Goal: Transaction & Acquisition: Purchase product/service

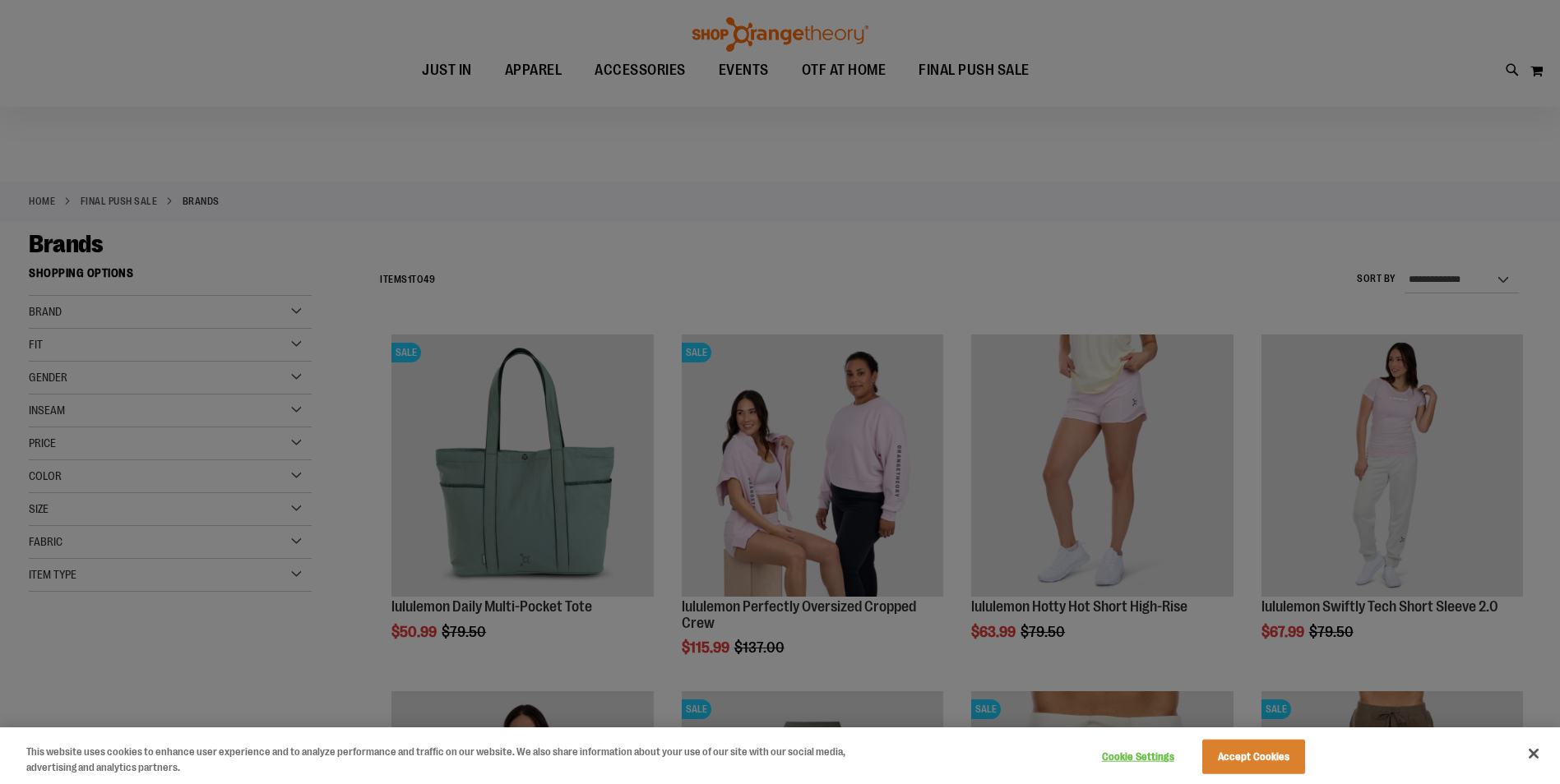
scroll to position [81, 0]
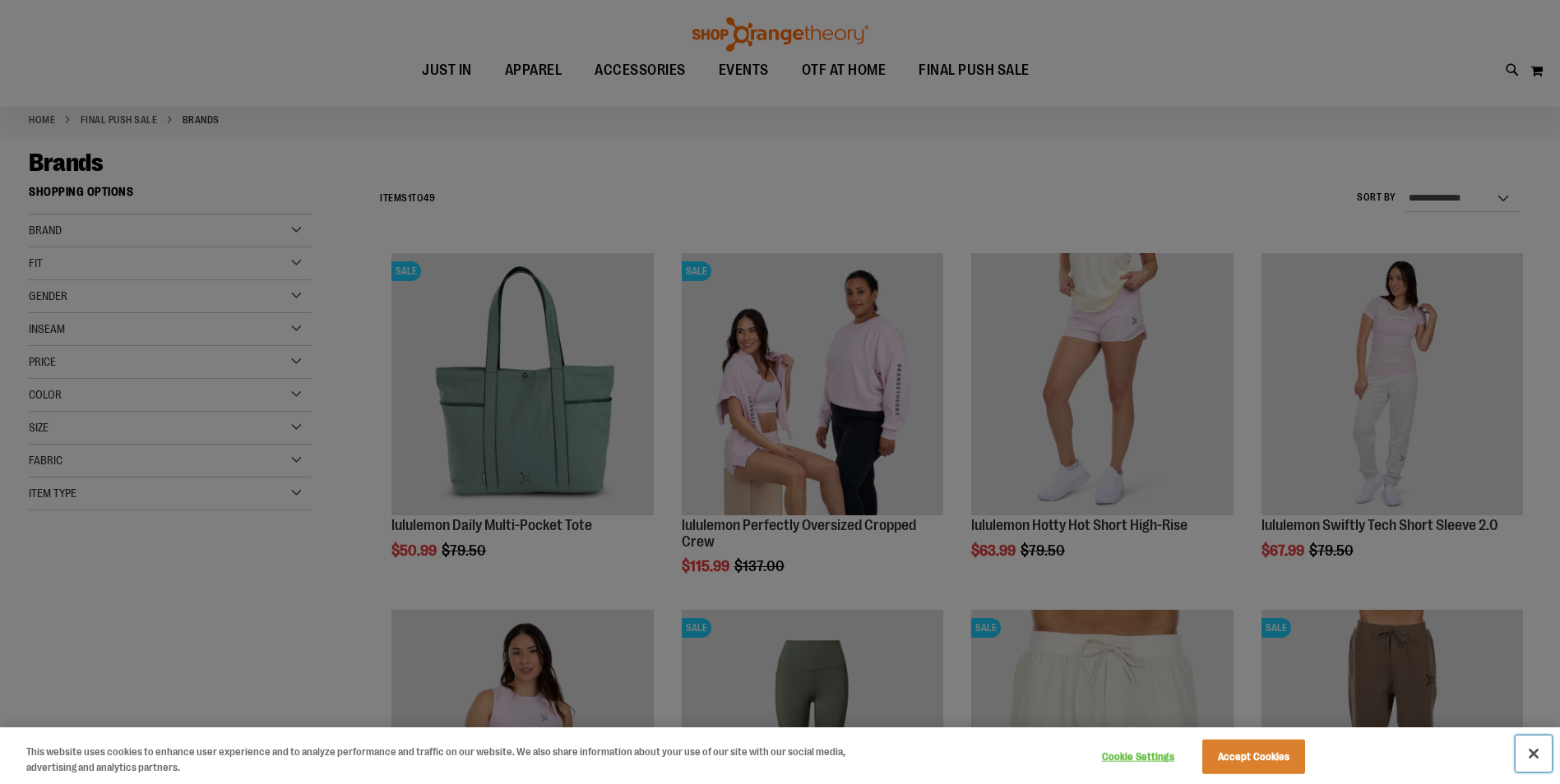
click at [1532, 753] on button "Close" at bounding box center [1533, 753] width 36 height 36
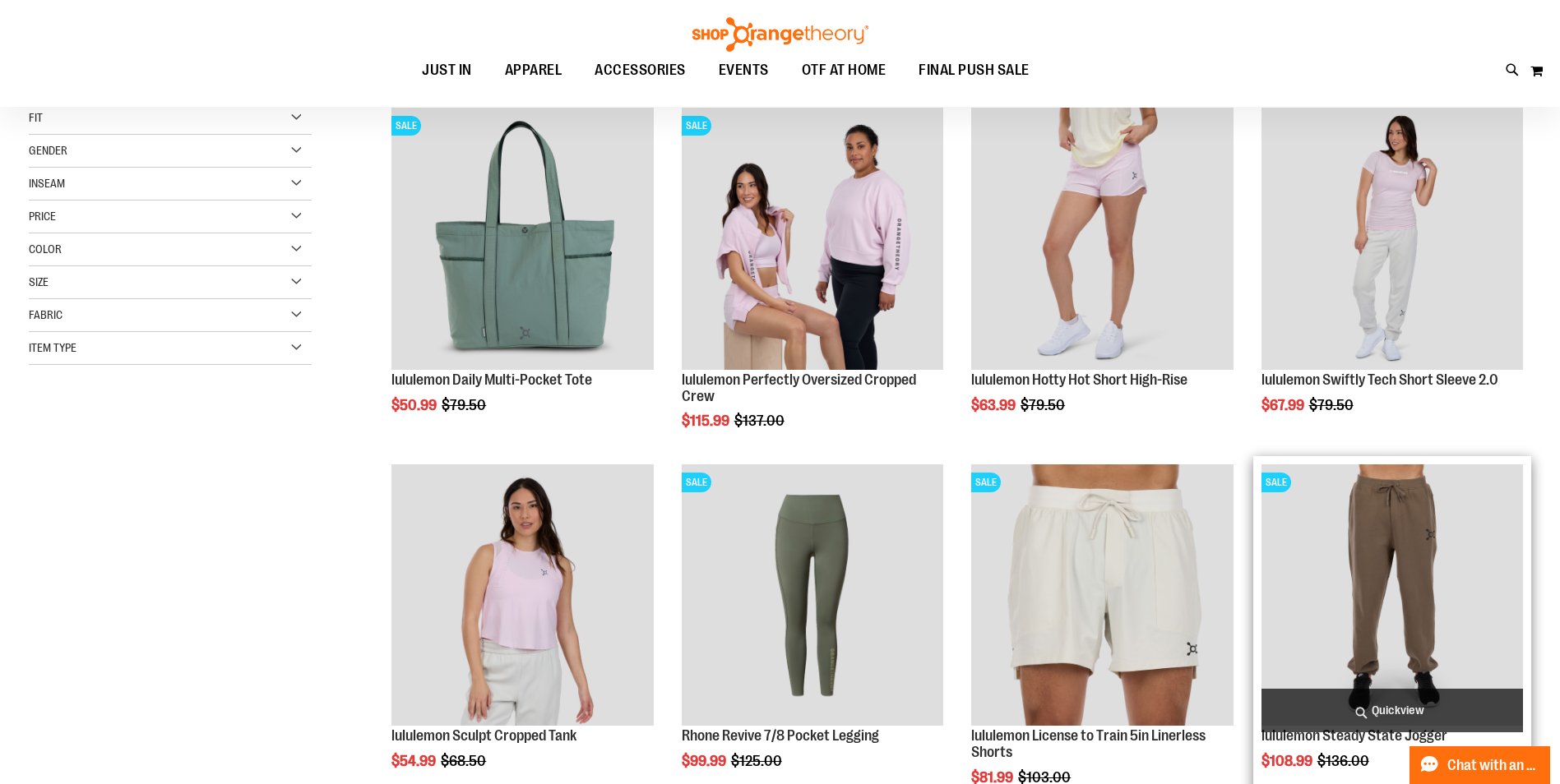
scroll to position [246, 0]
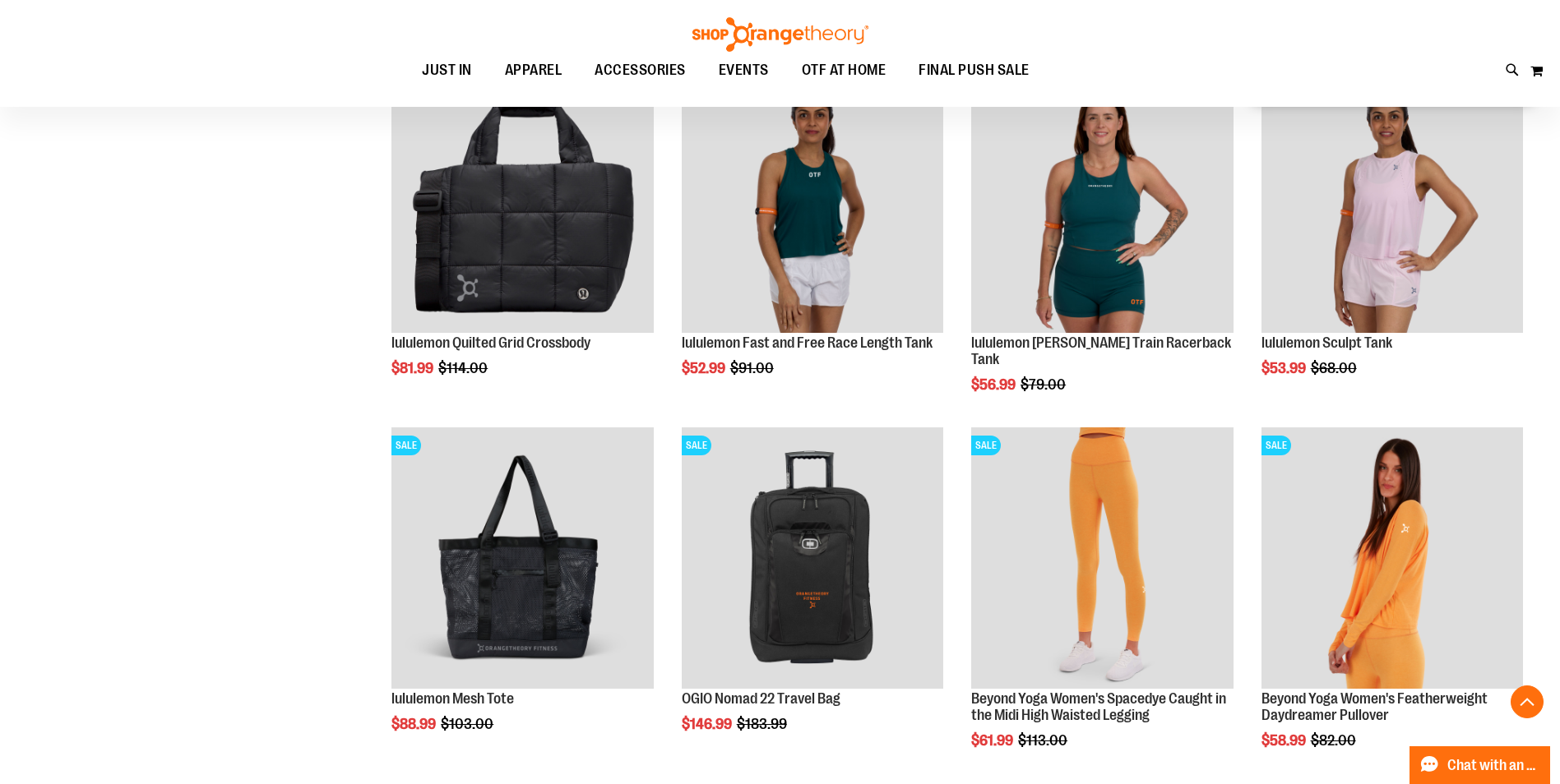
scroll to position [986, 0]
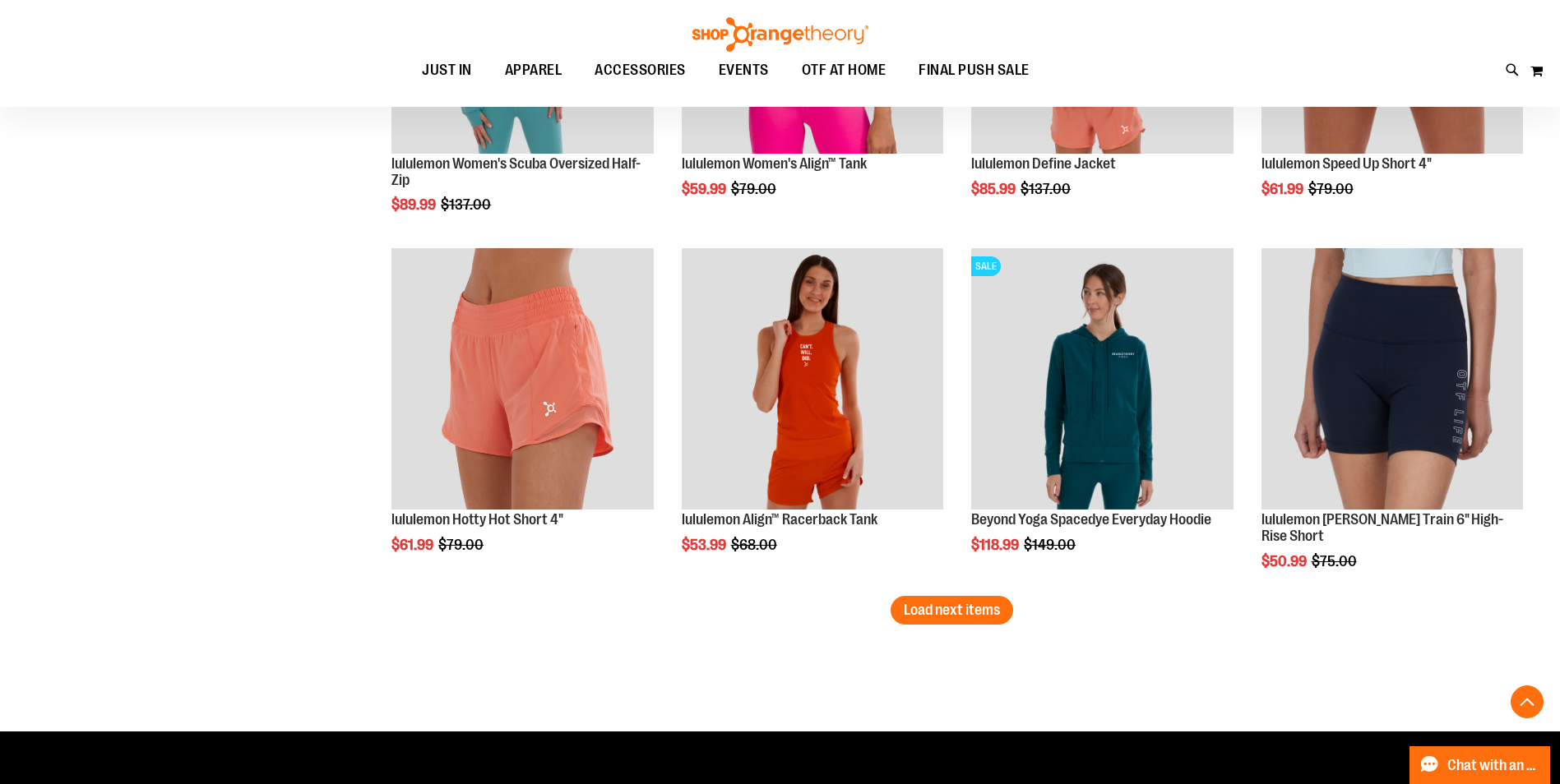
scroll to position [2959, 0]
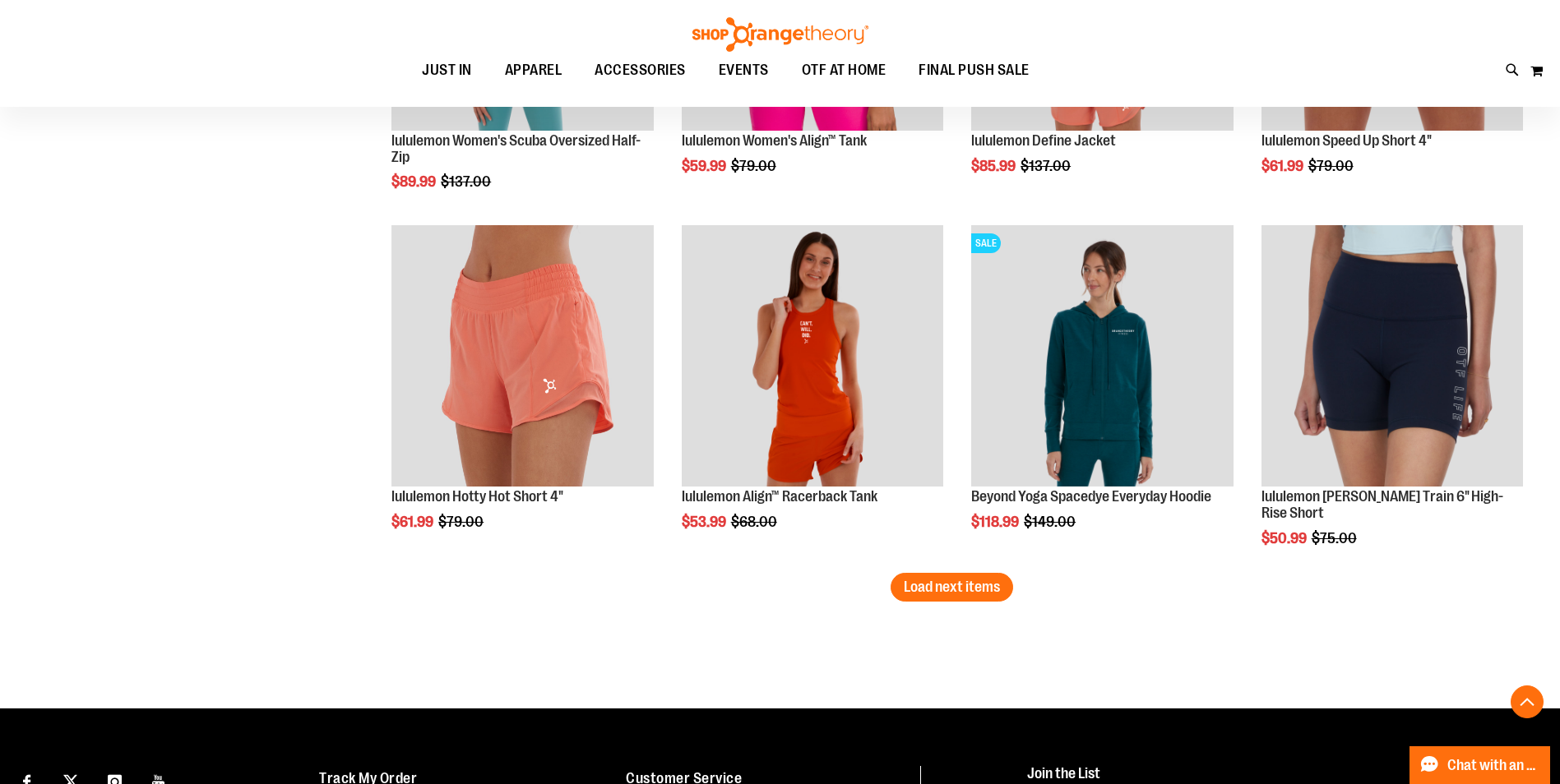
click at [971, 598] on button "Load next items" at bounding box center [952, 587] width 122 height 28
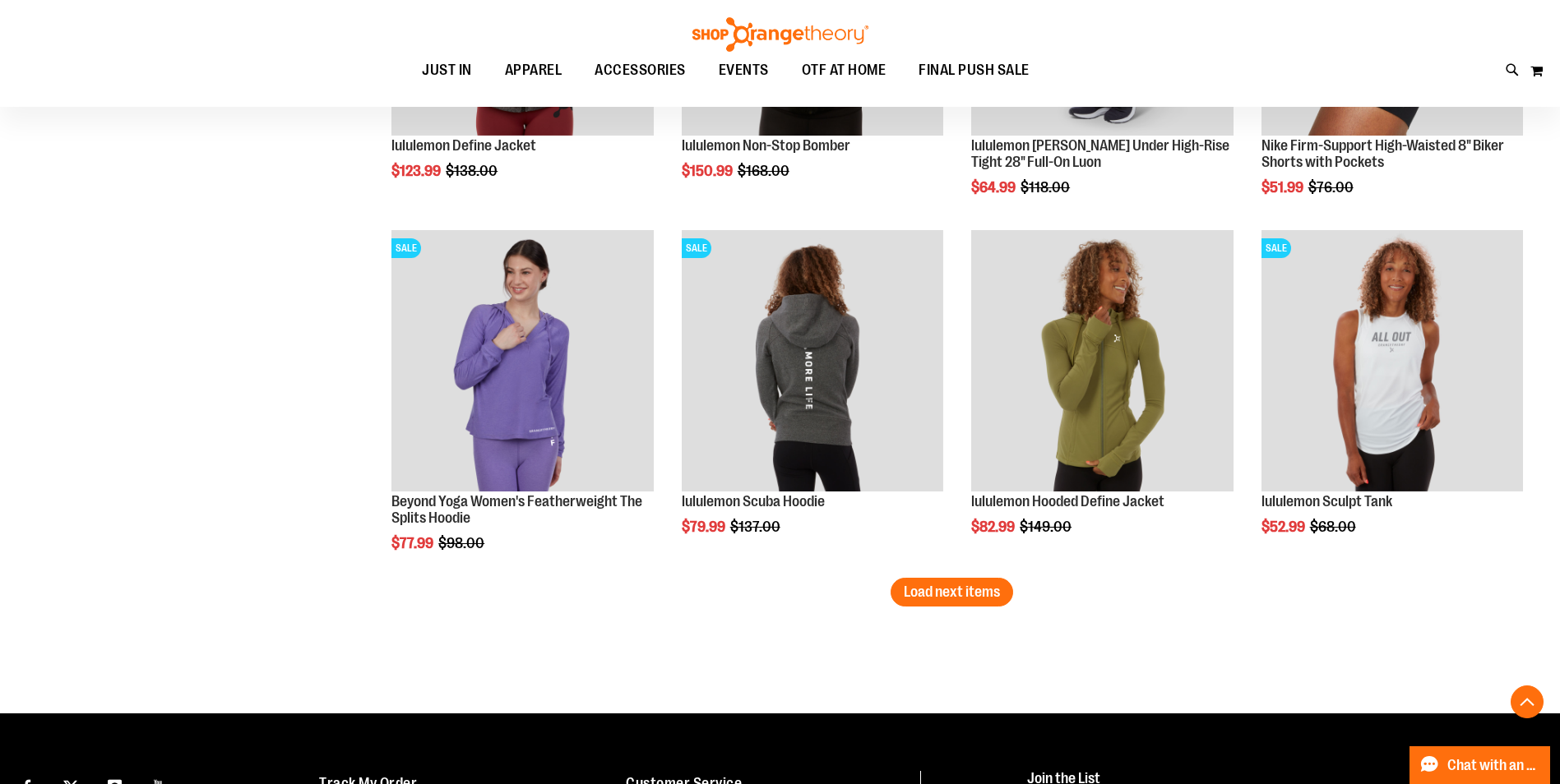
scroll to position [4027, 0]
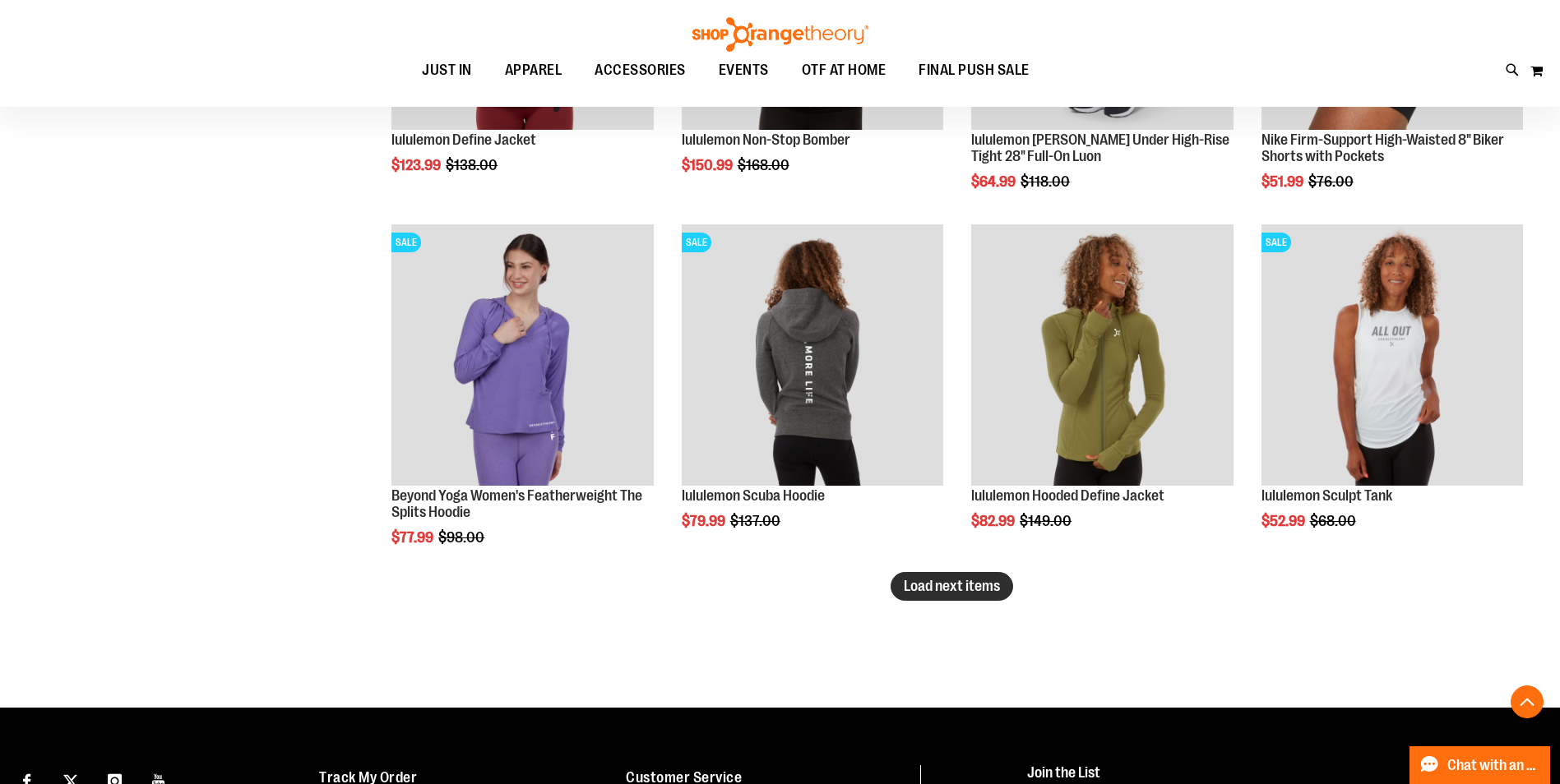
click at [943, 580] on span "Load next items" at bounding box center [952, 587] width 96 height 17
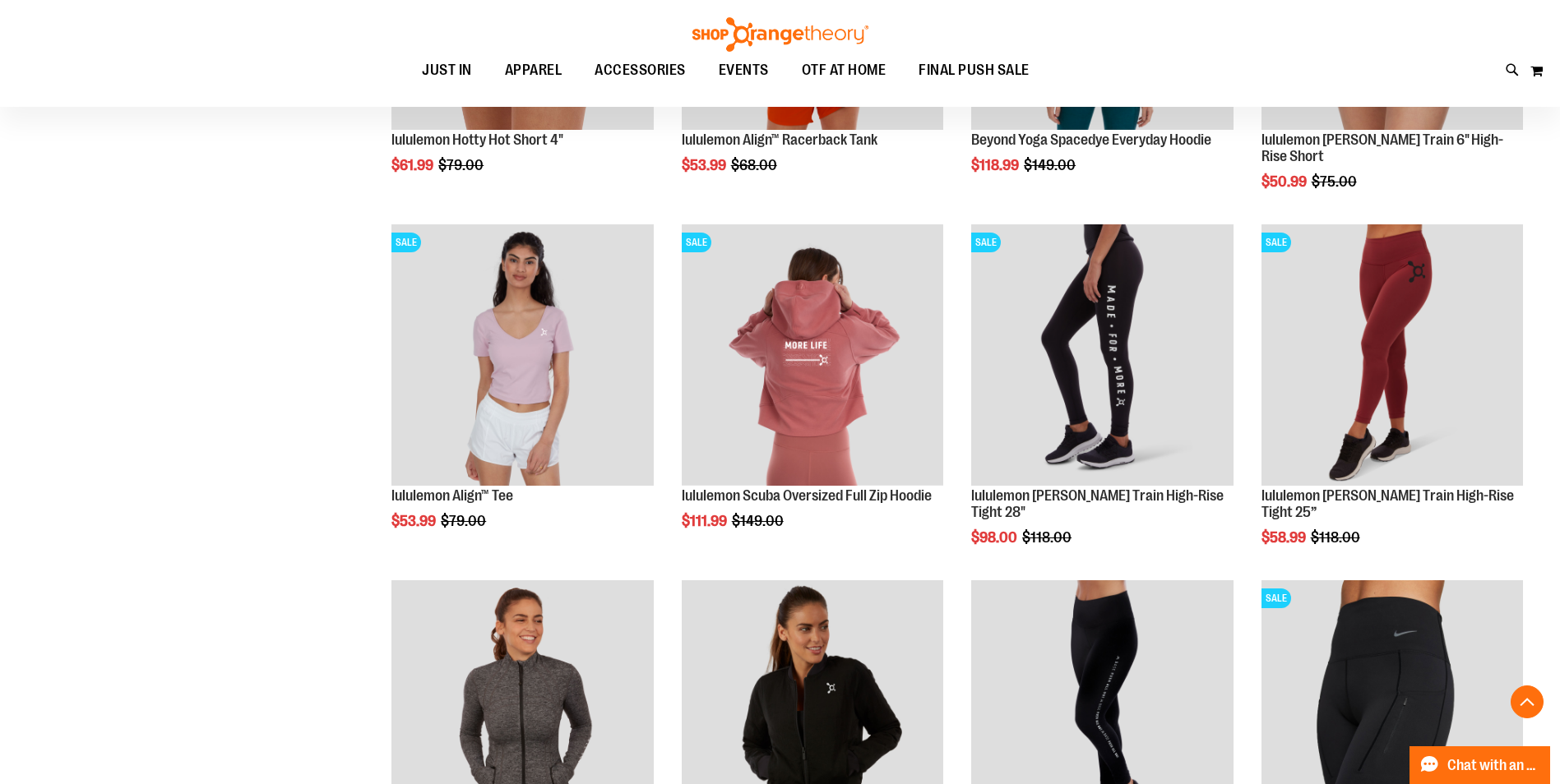
scroll to position [3105, 0]
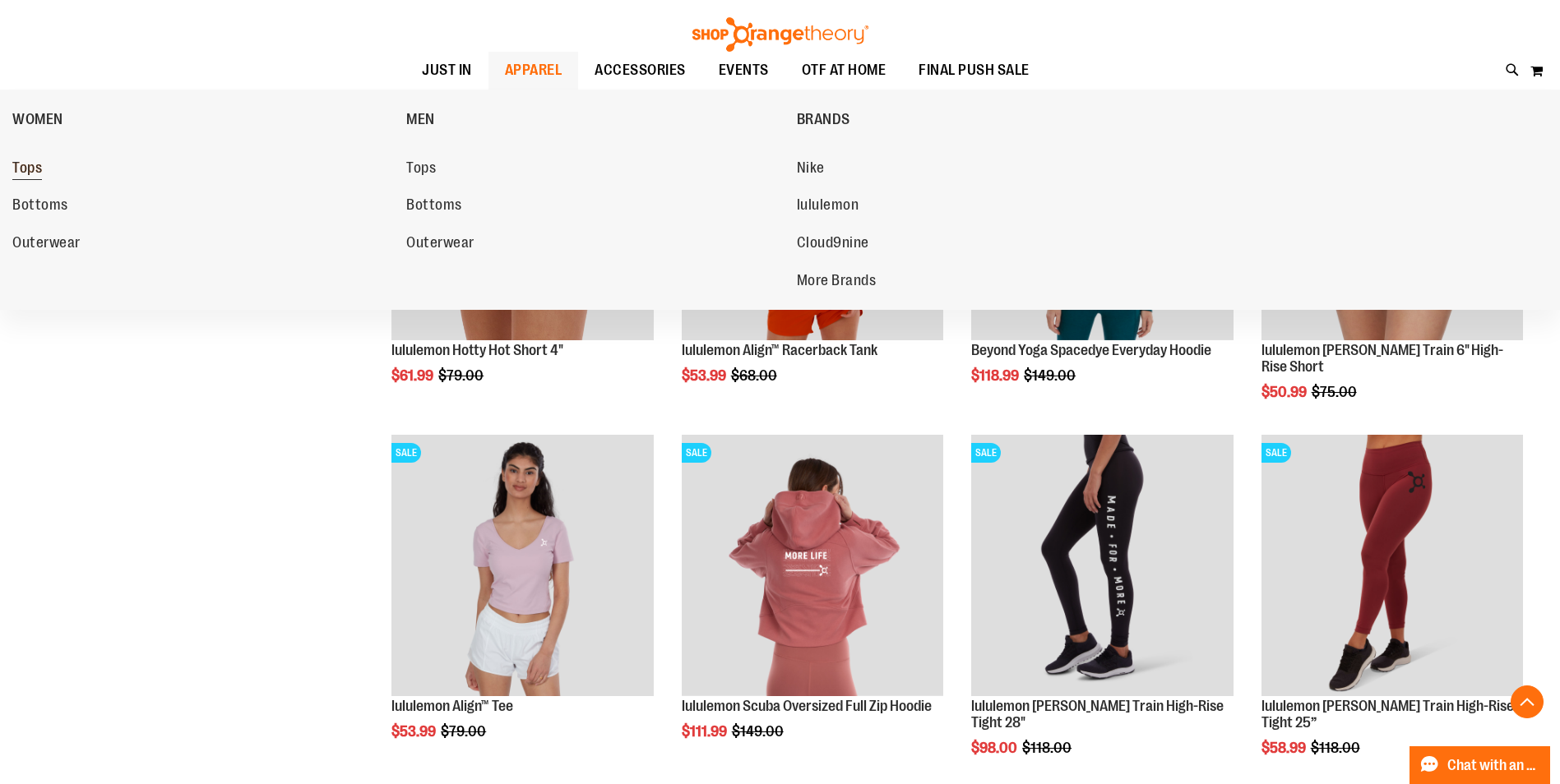
click at [23, 176] on span "Tops" at bounding box center [27, 170] width 29 height 21
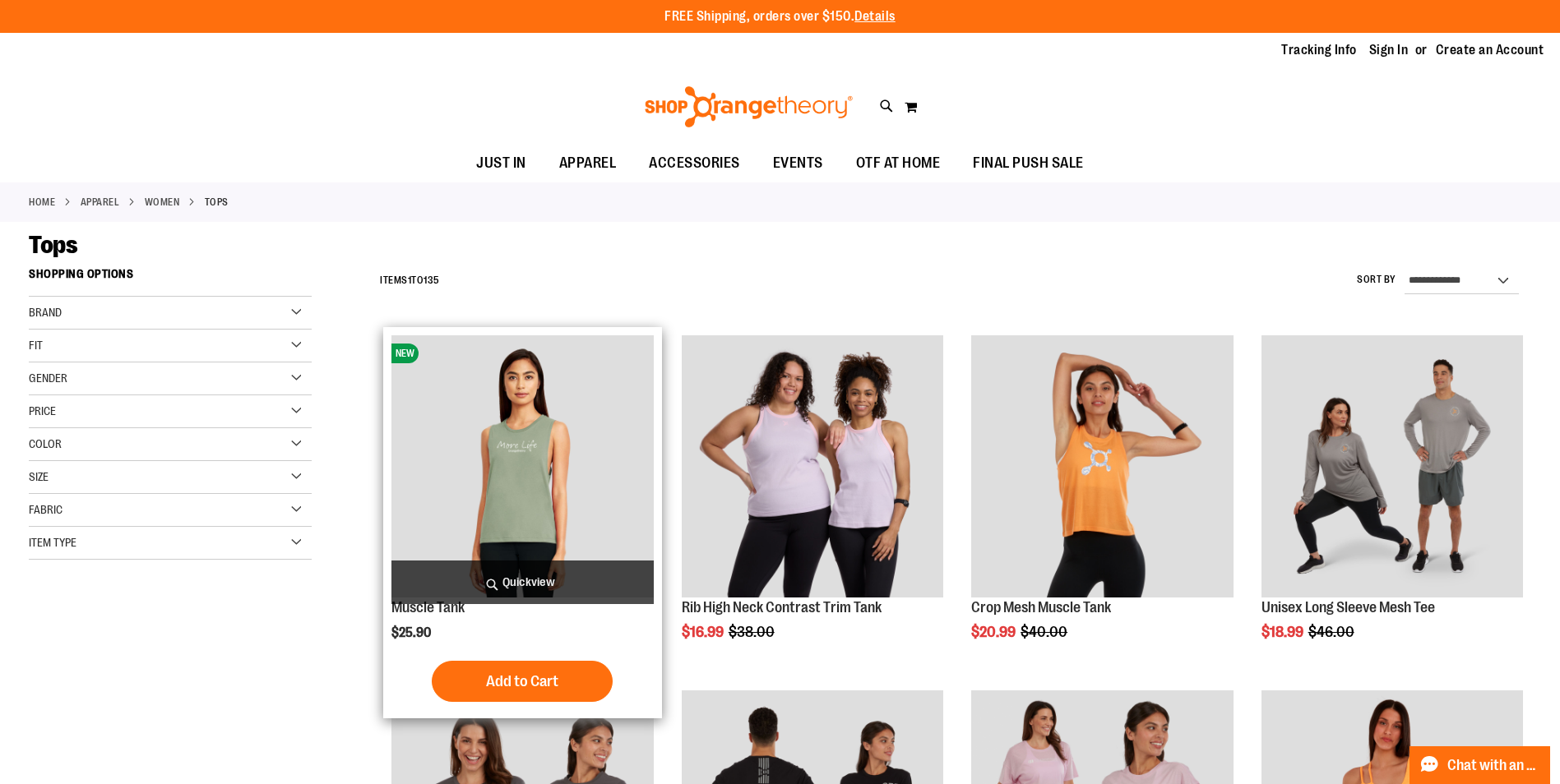
click at [504, 403] on img "product" at bounding box center [522, 466] width 261 height 261
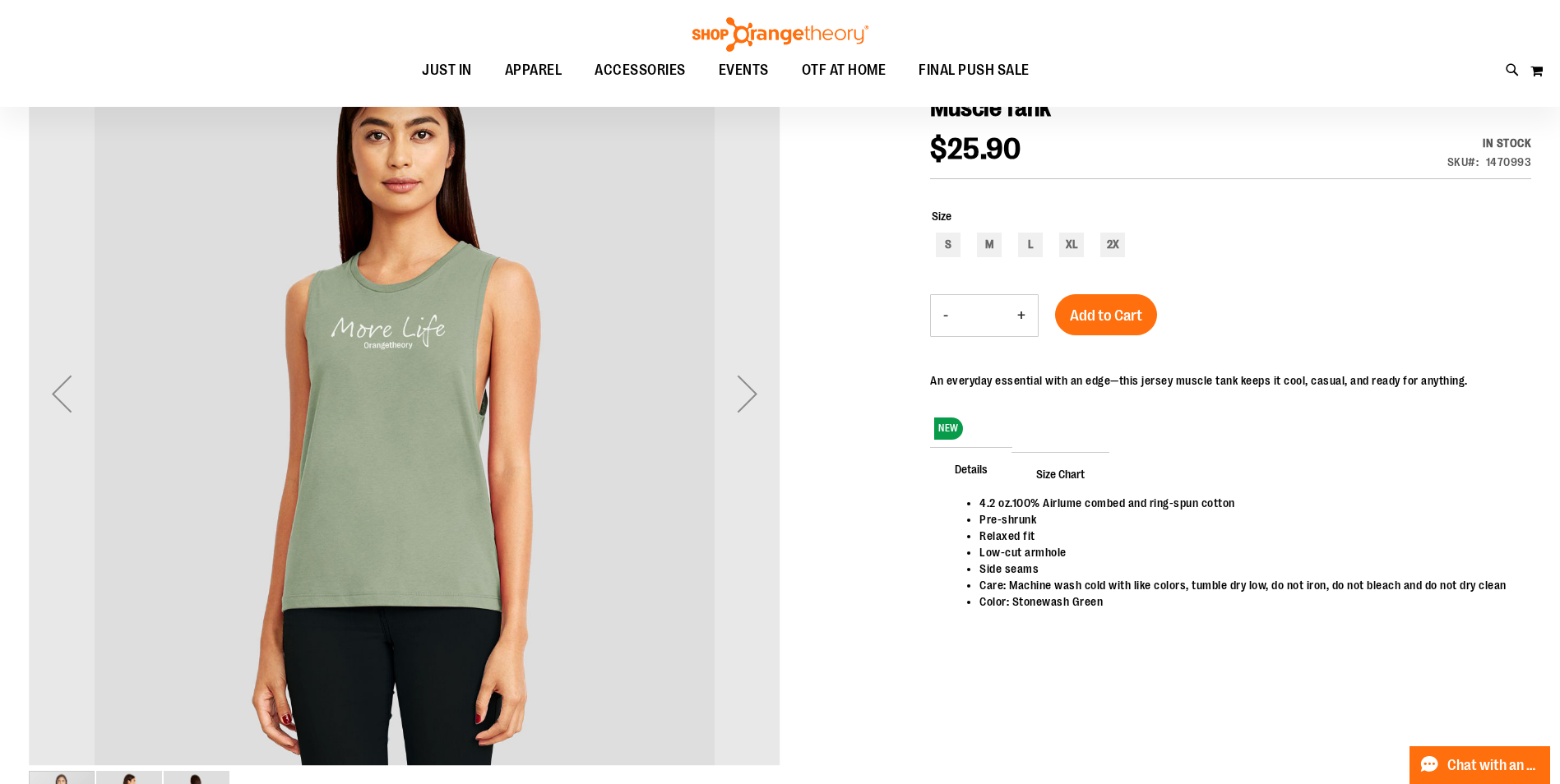
scroll to position [246, 0]
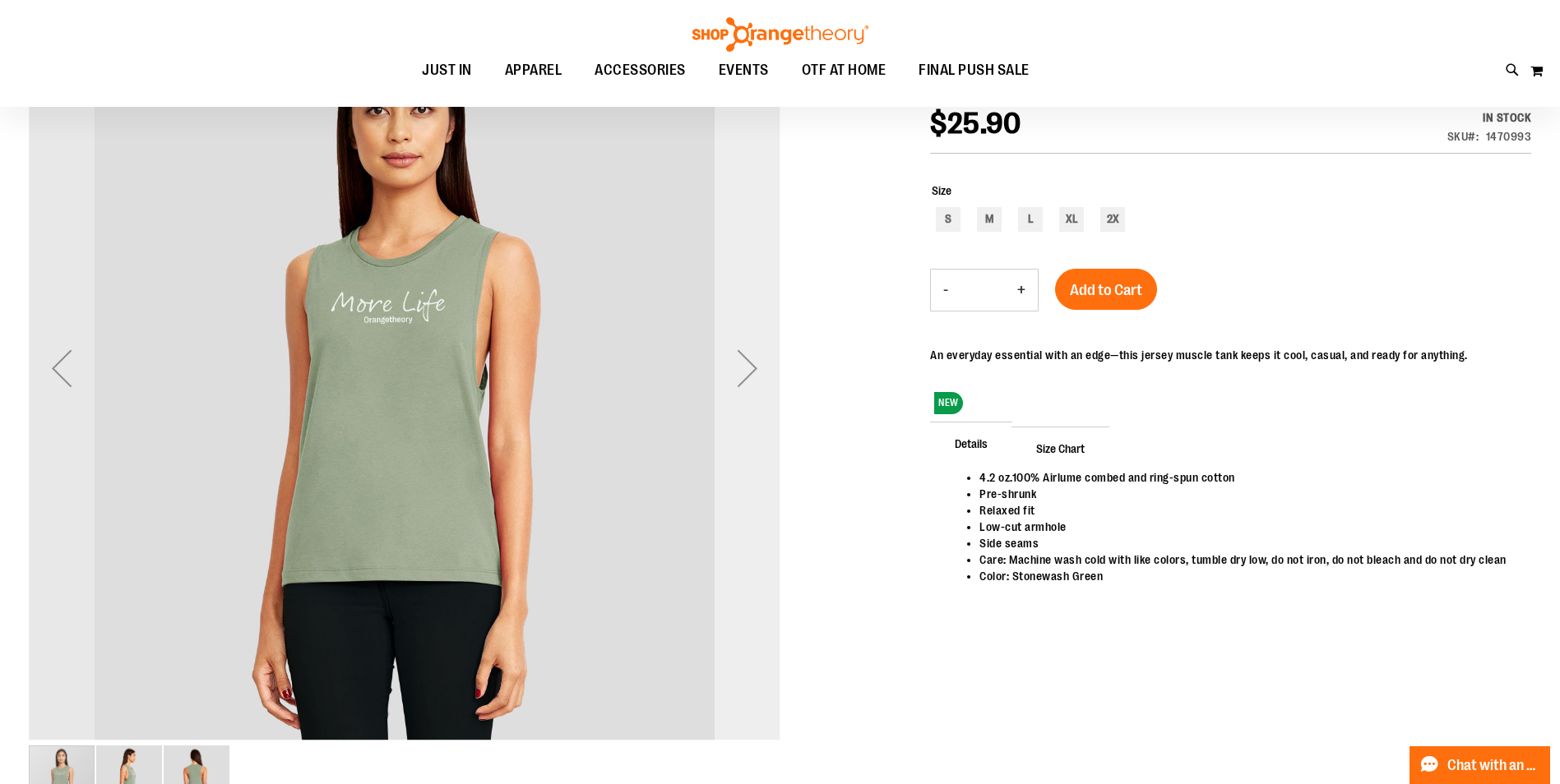
click at [731, 361] on div "Next" at bounding box center [747, 368] width 66 height 66
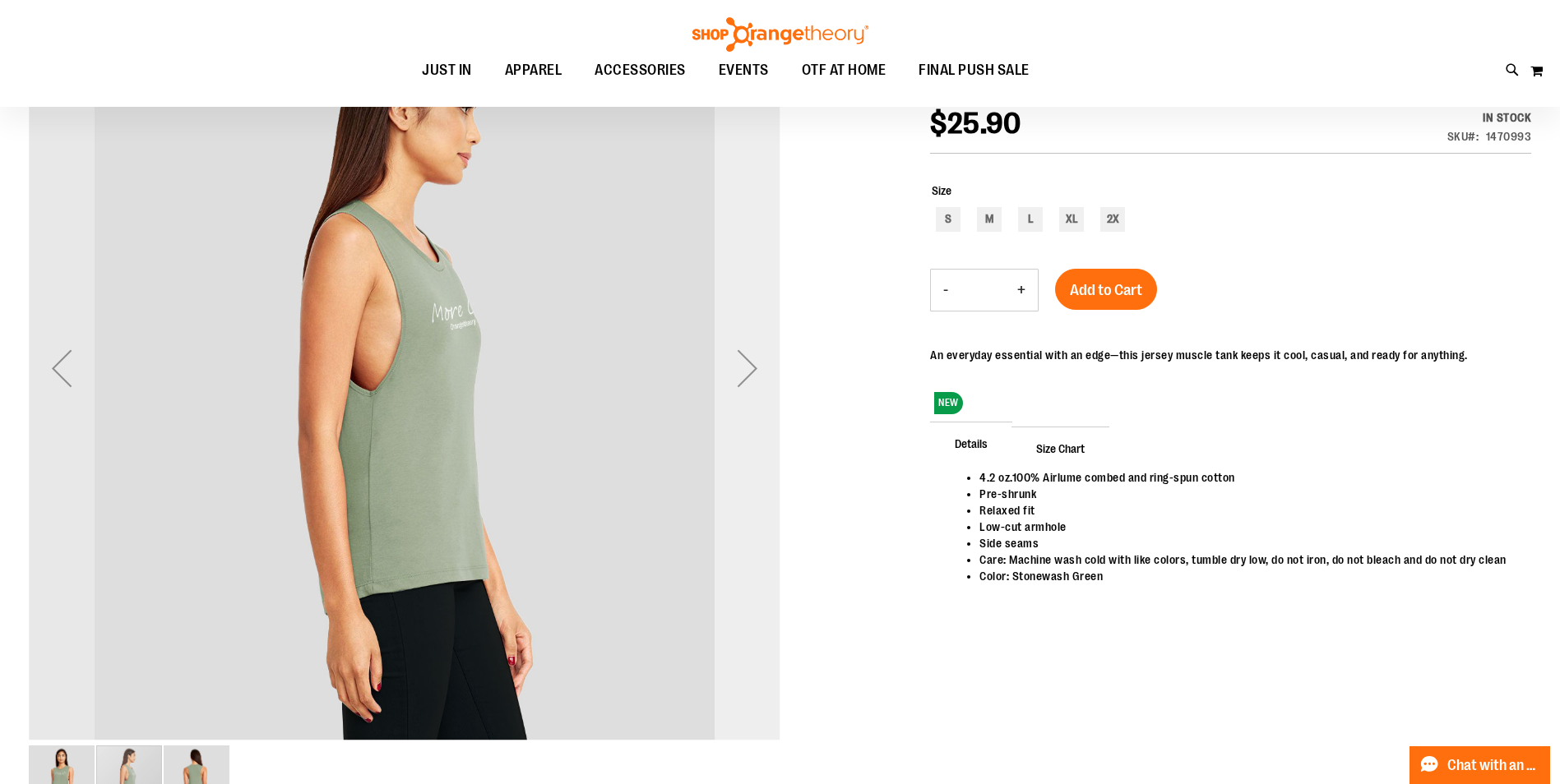
click at [731, 361] on div "Next" at bounding box center [747, 368] width 66 height 66
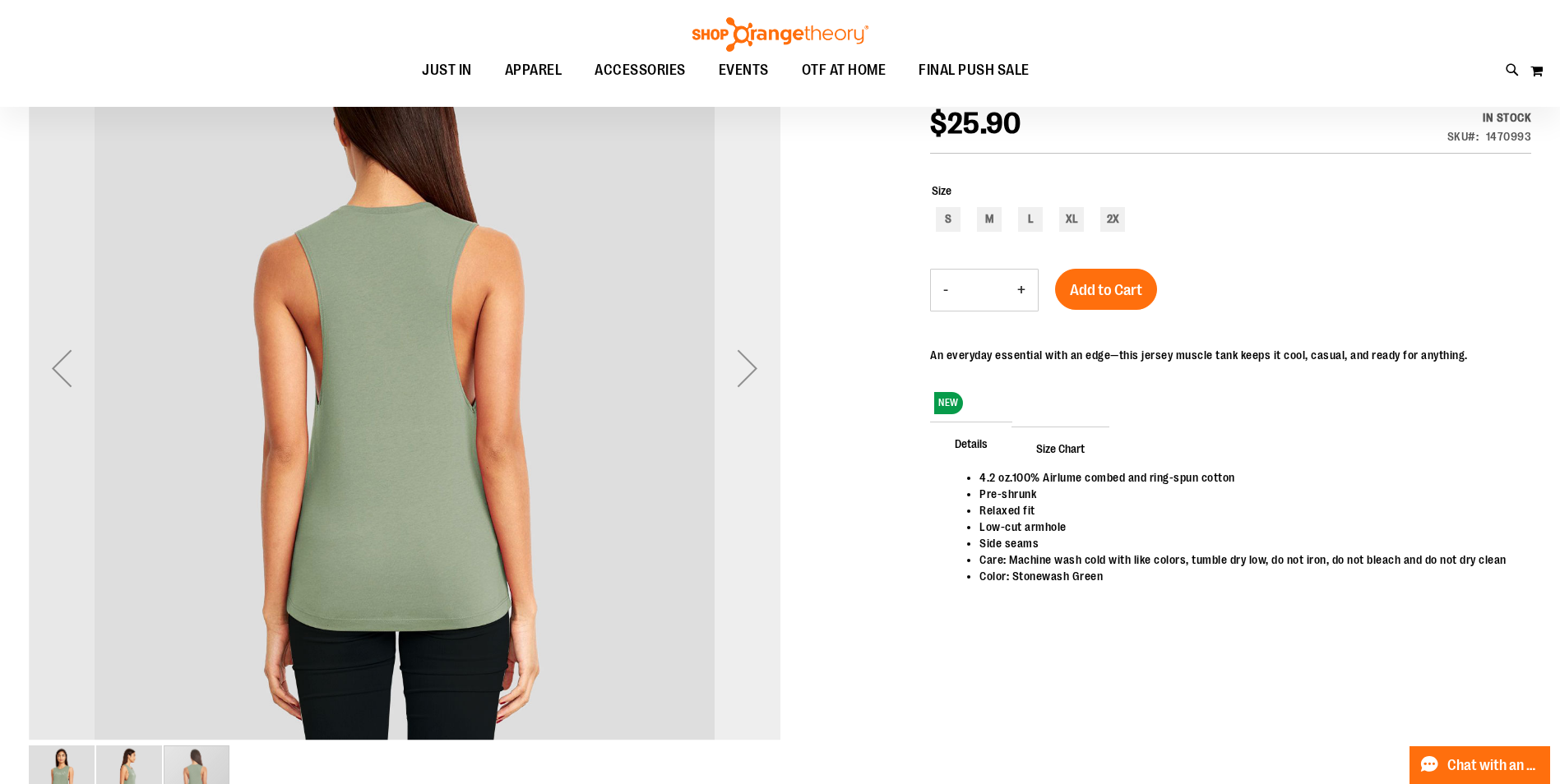
click at [731, 361] on div "Next" at bounding box center [747, 368] width 66 height 66
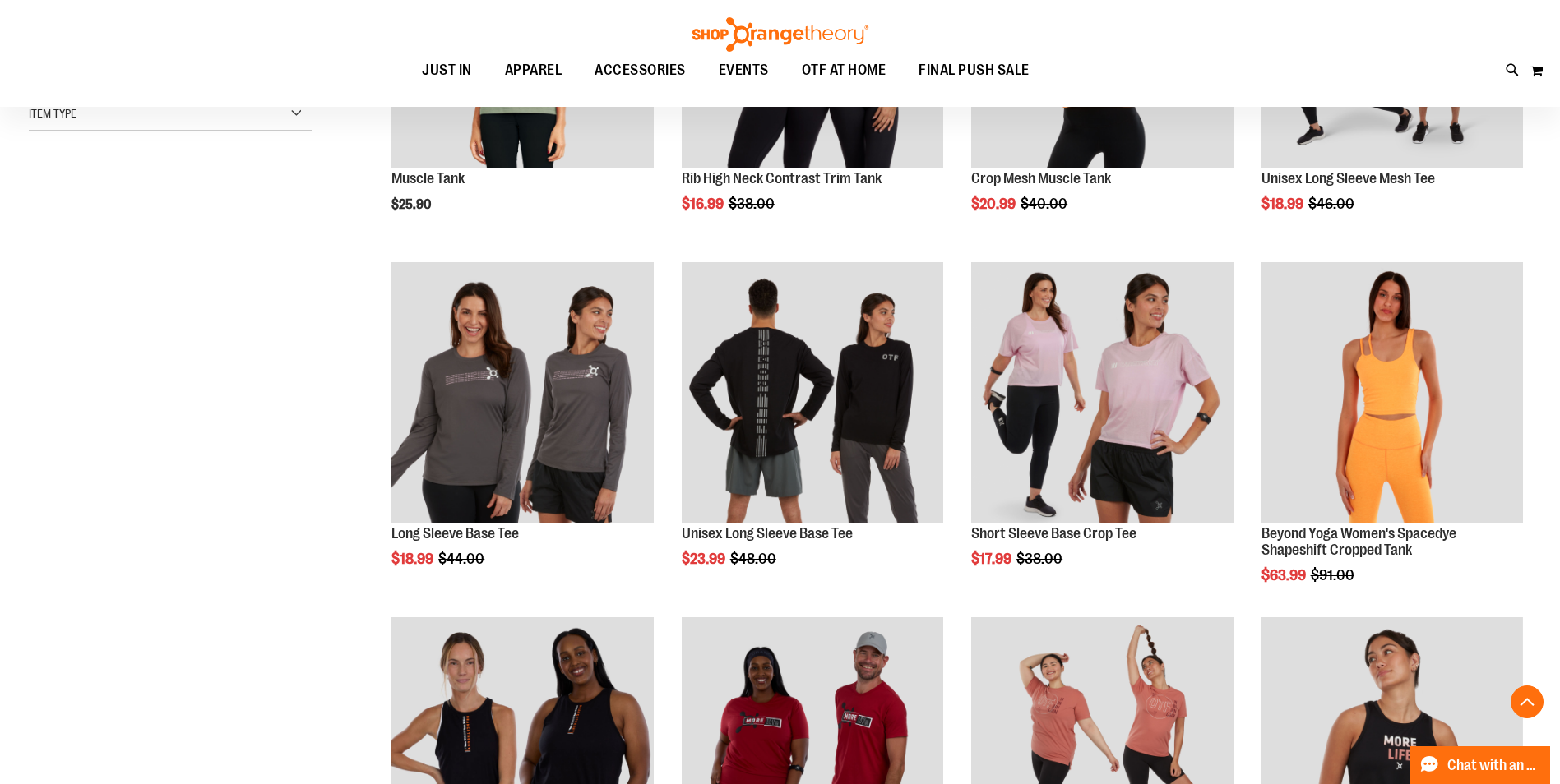
scroll to position [575, 0]
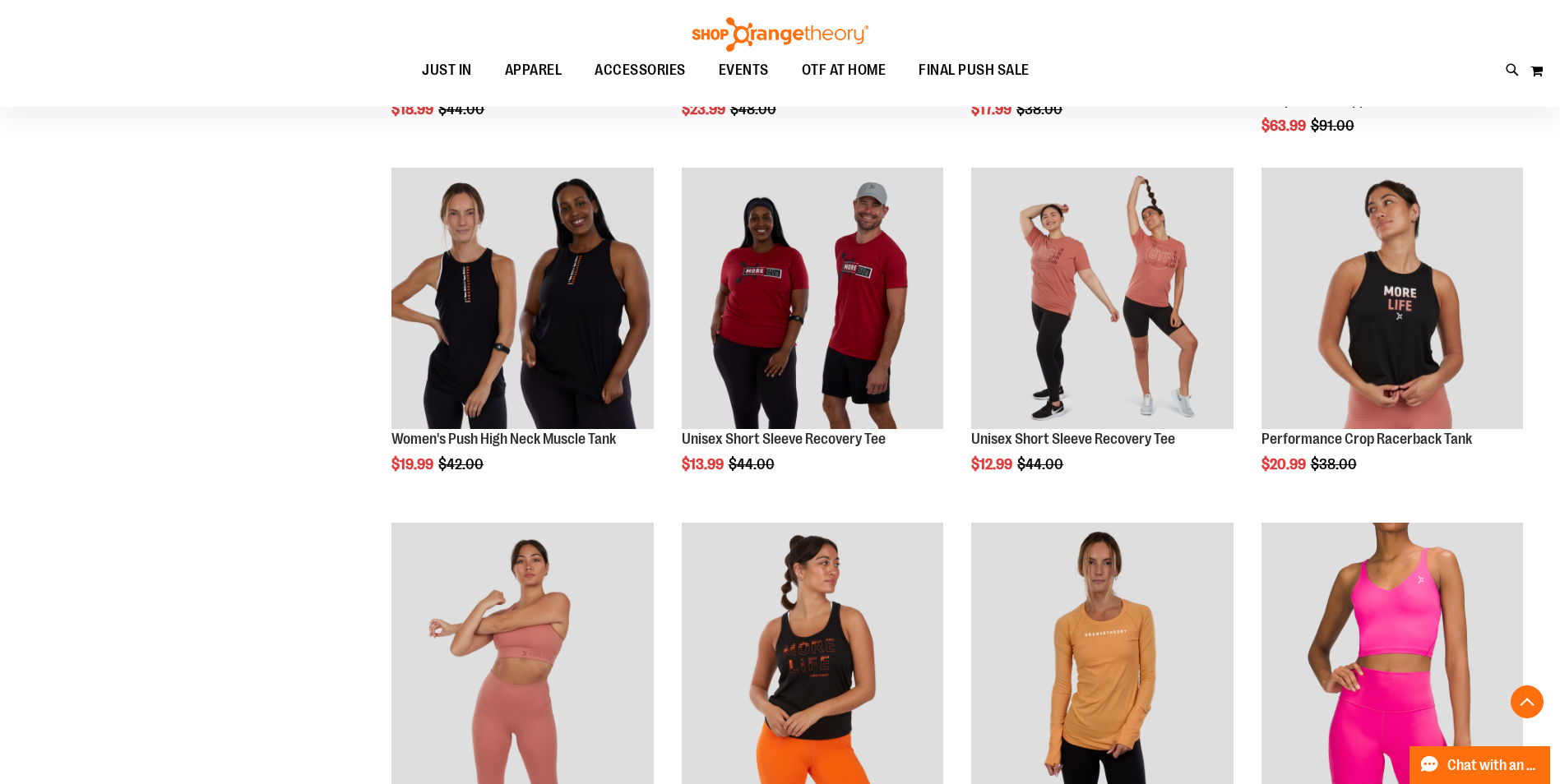
scroll to position [904, 0]
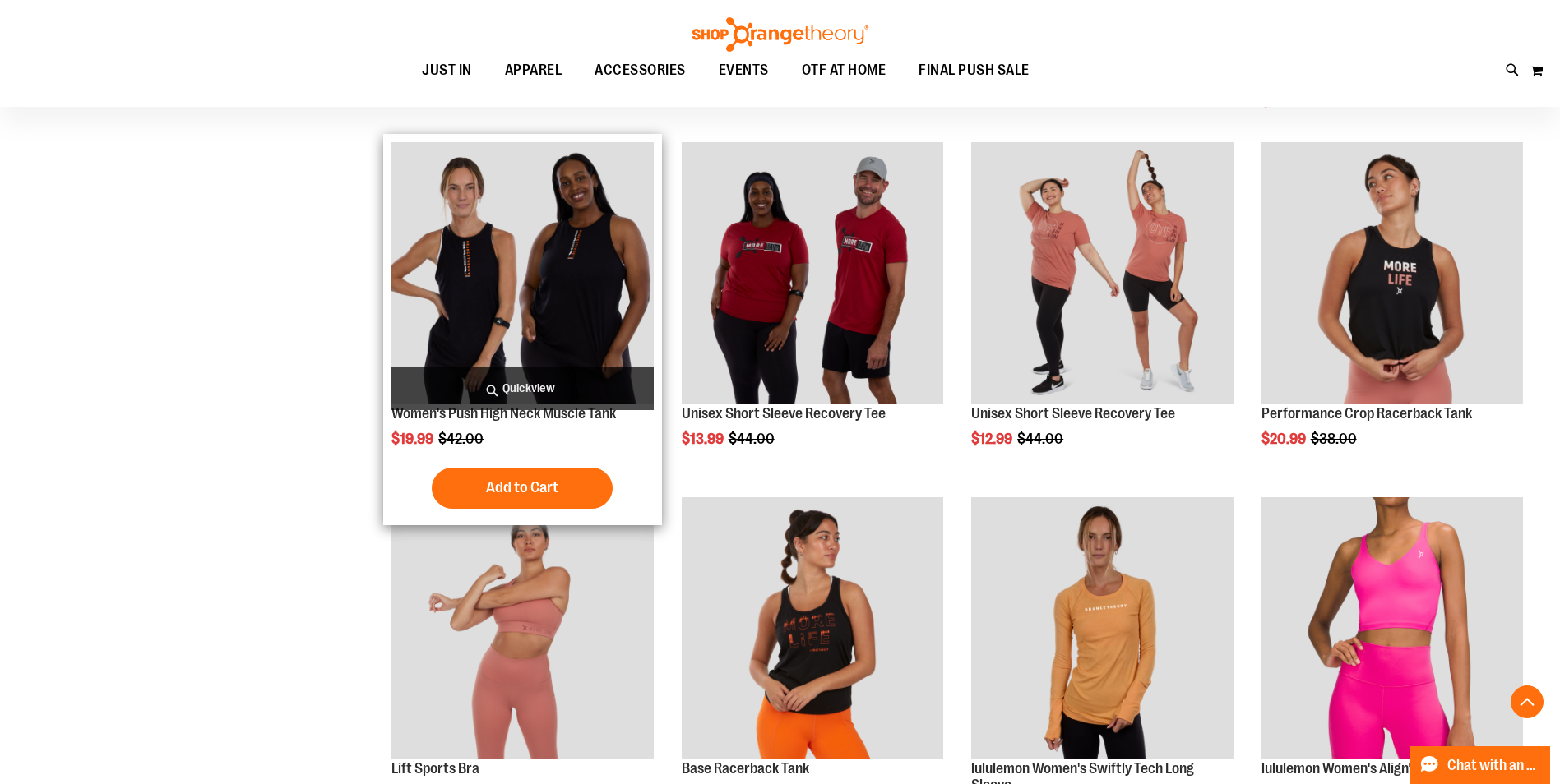
click at [508, 271] on img "product" at bounding box center [522, 273] width 261 height 261
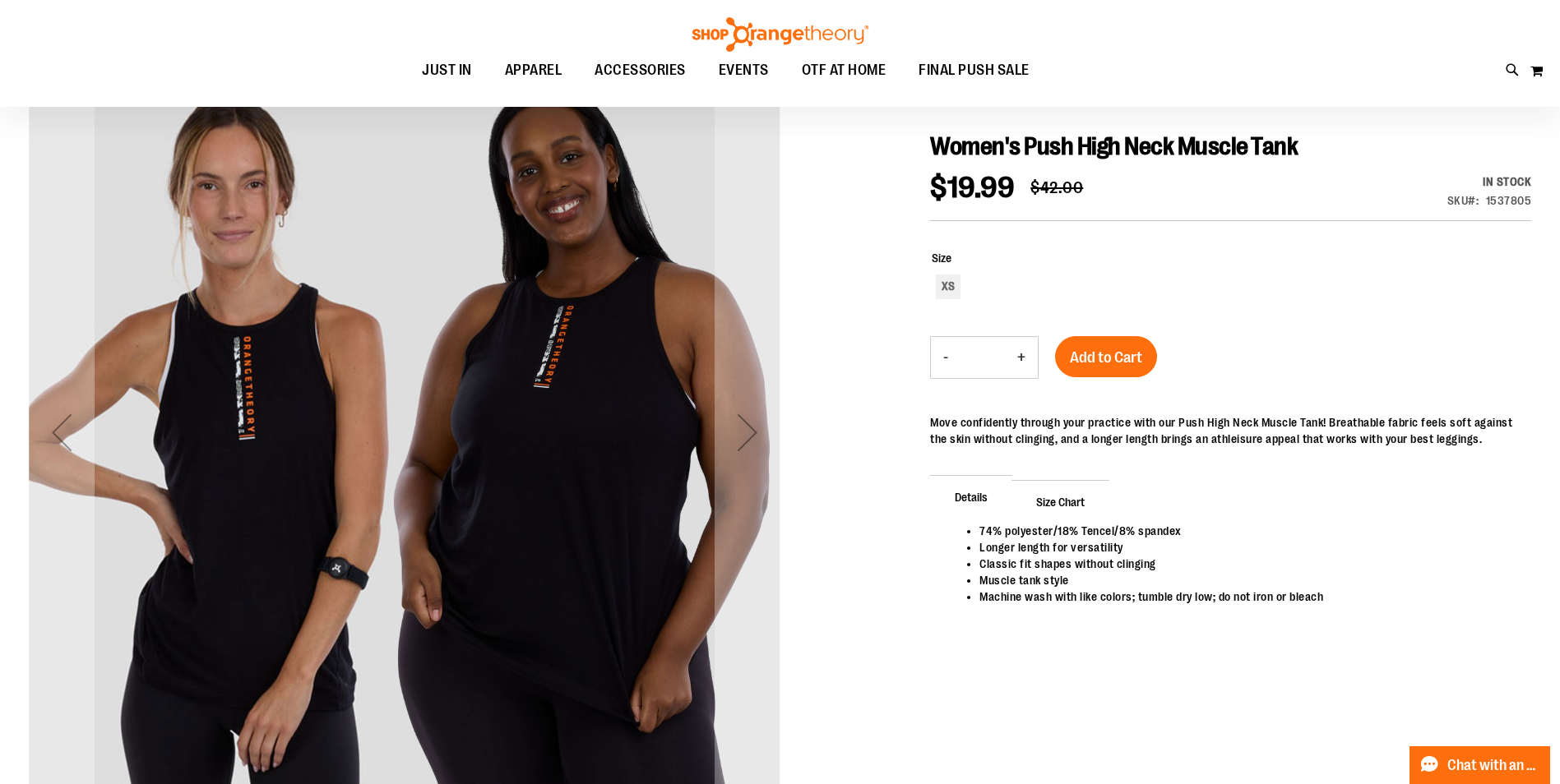
scroll to position [164, 0]
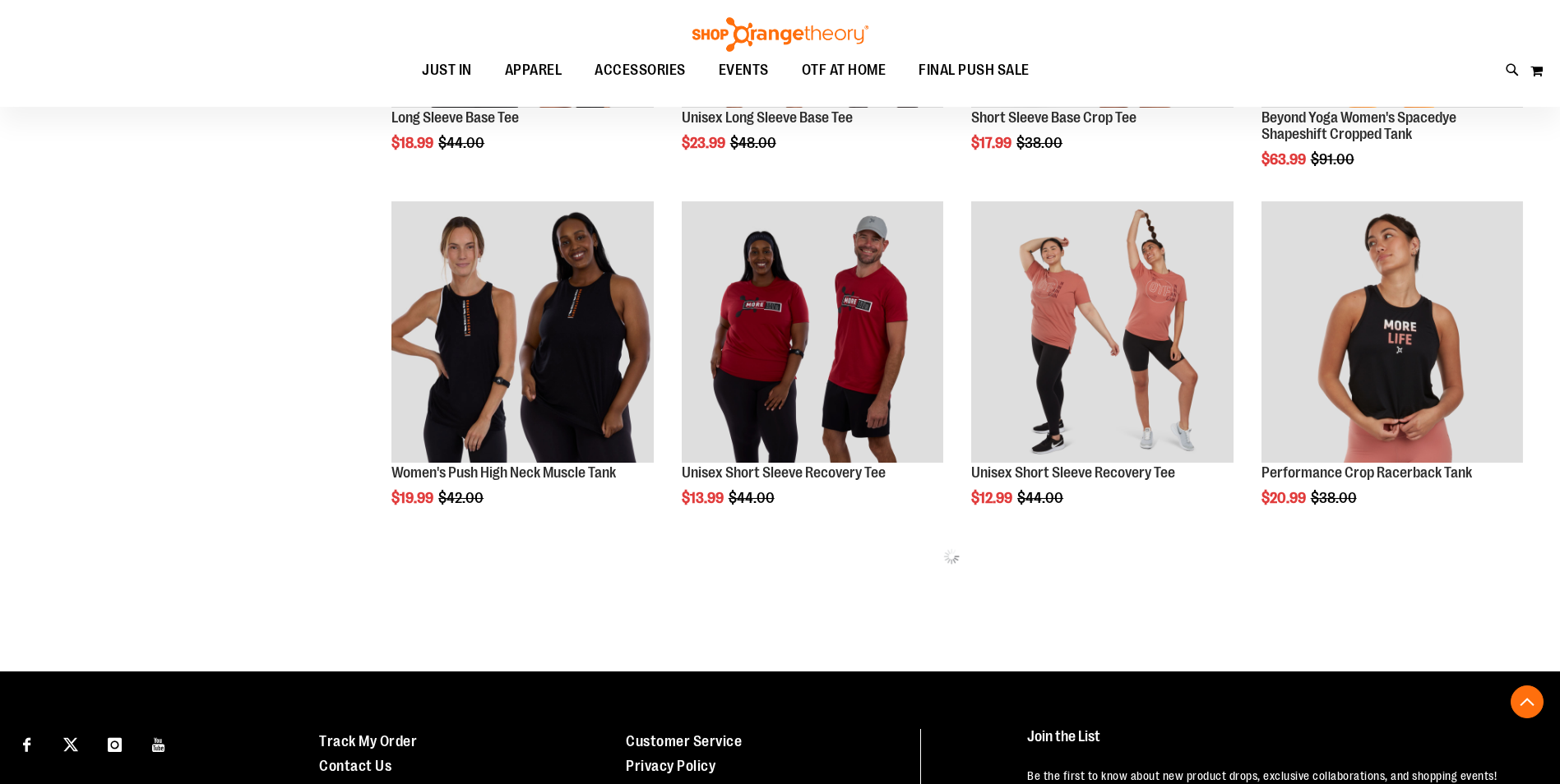
scroll to position [857, 0]
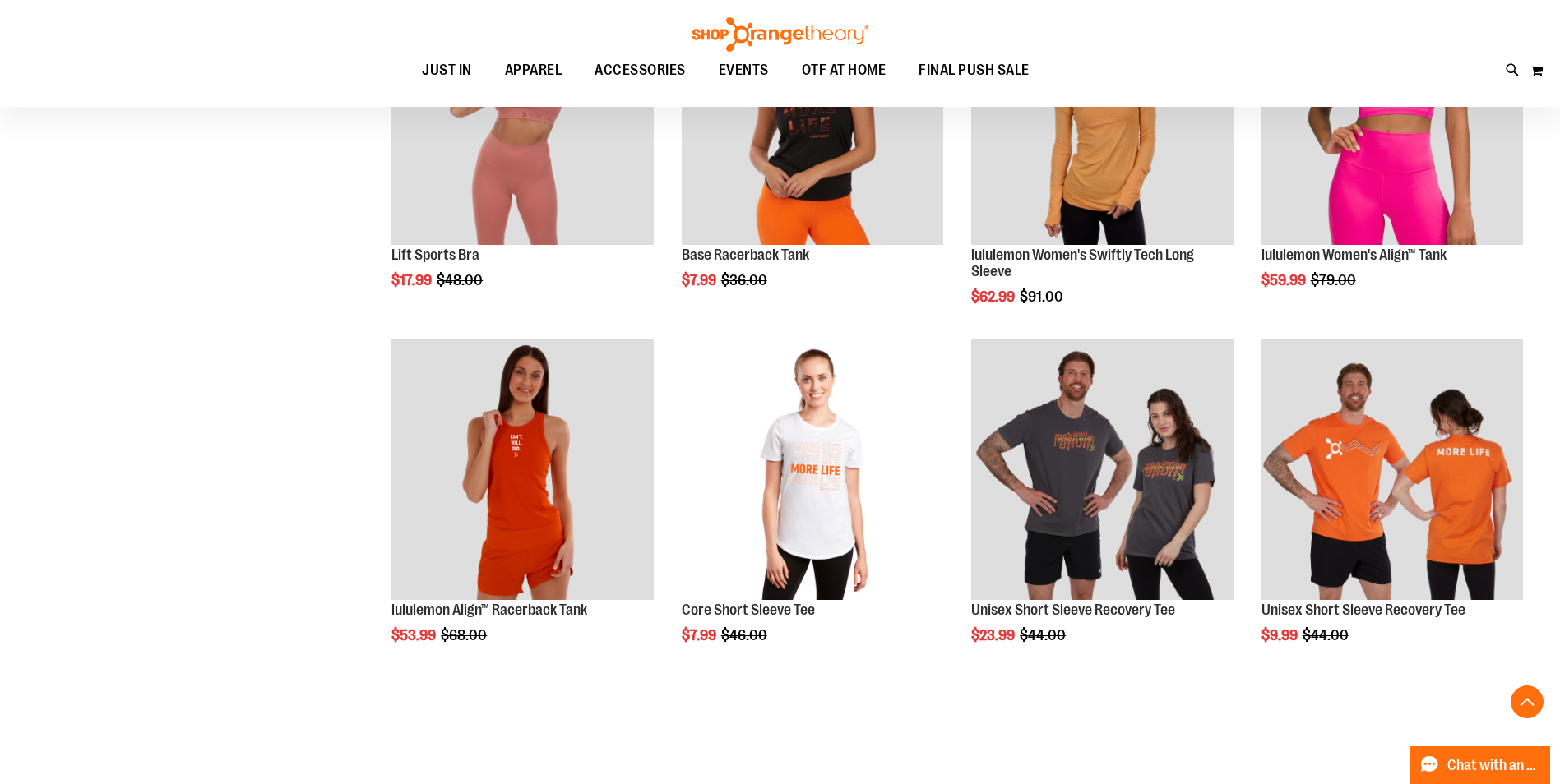
scroll to position [1268, 0]
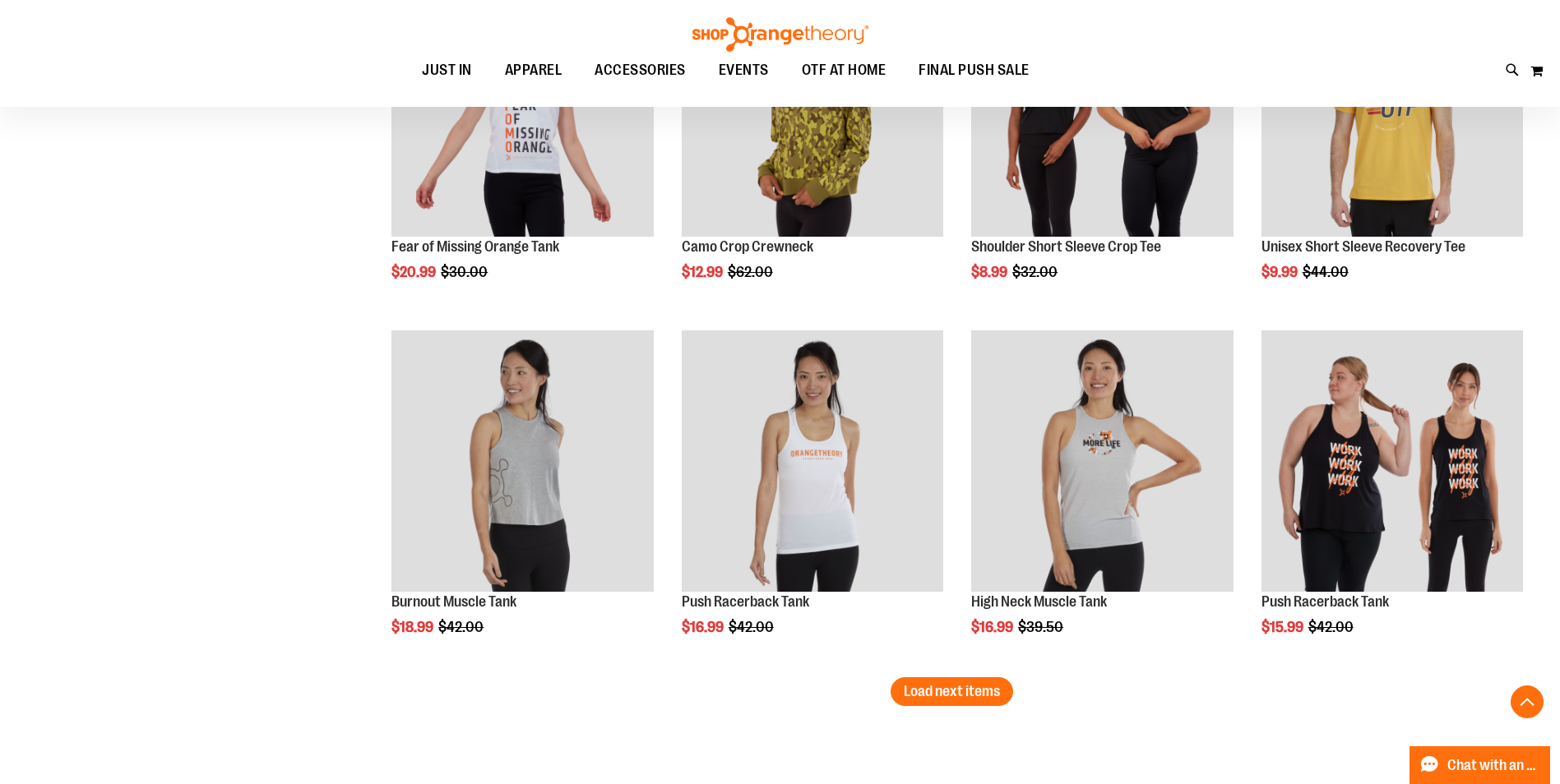
scroll to position [2748, 0]
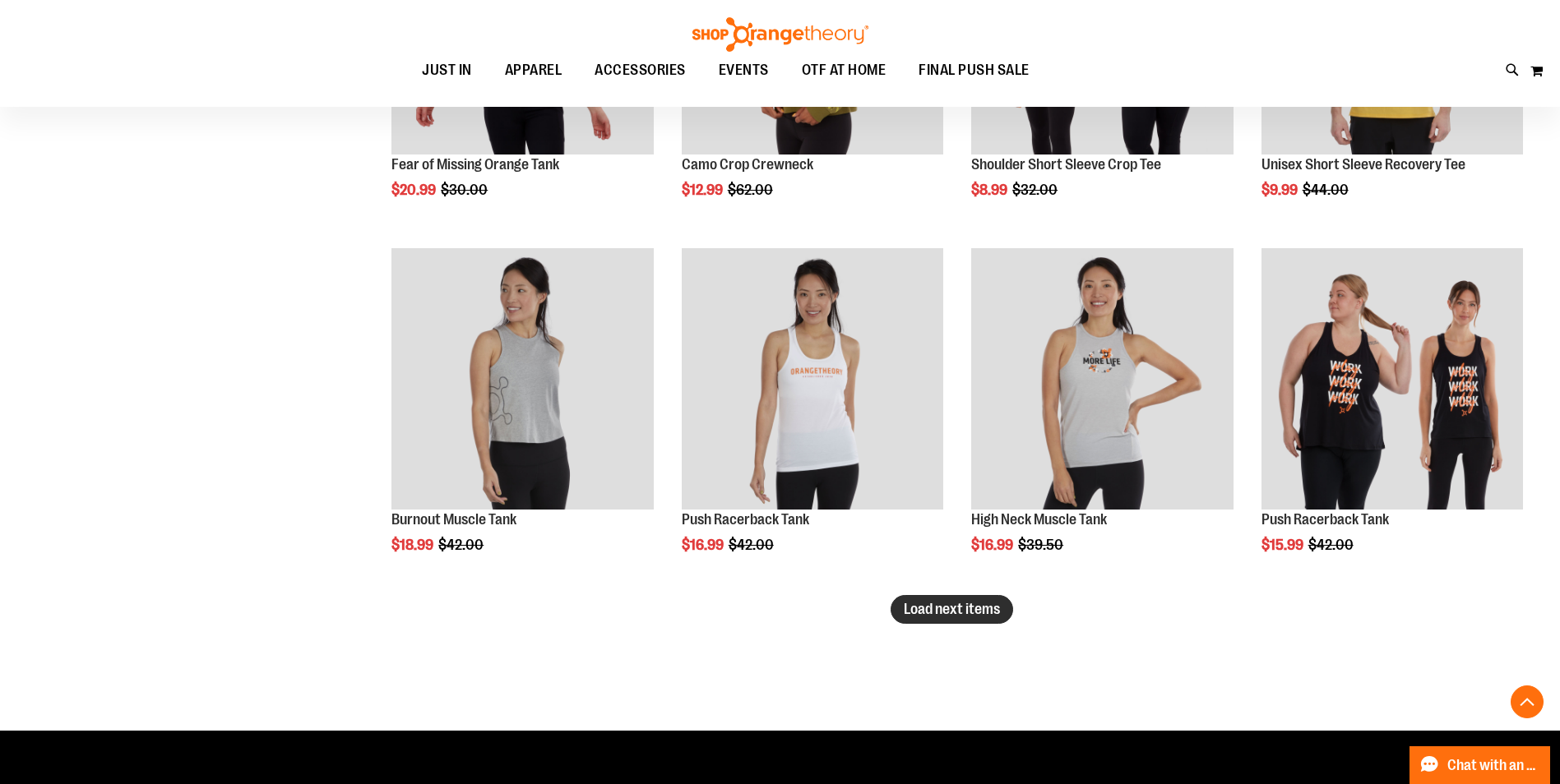
click at [942, 603] on span "Load next items" at bounding box center [952, 609] width 96 height 17
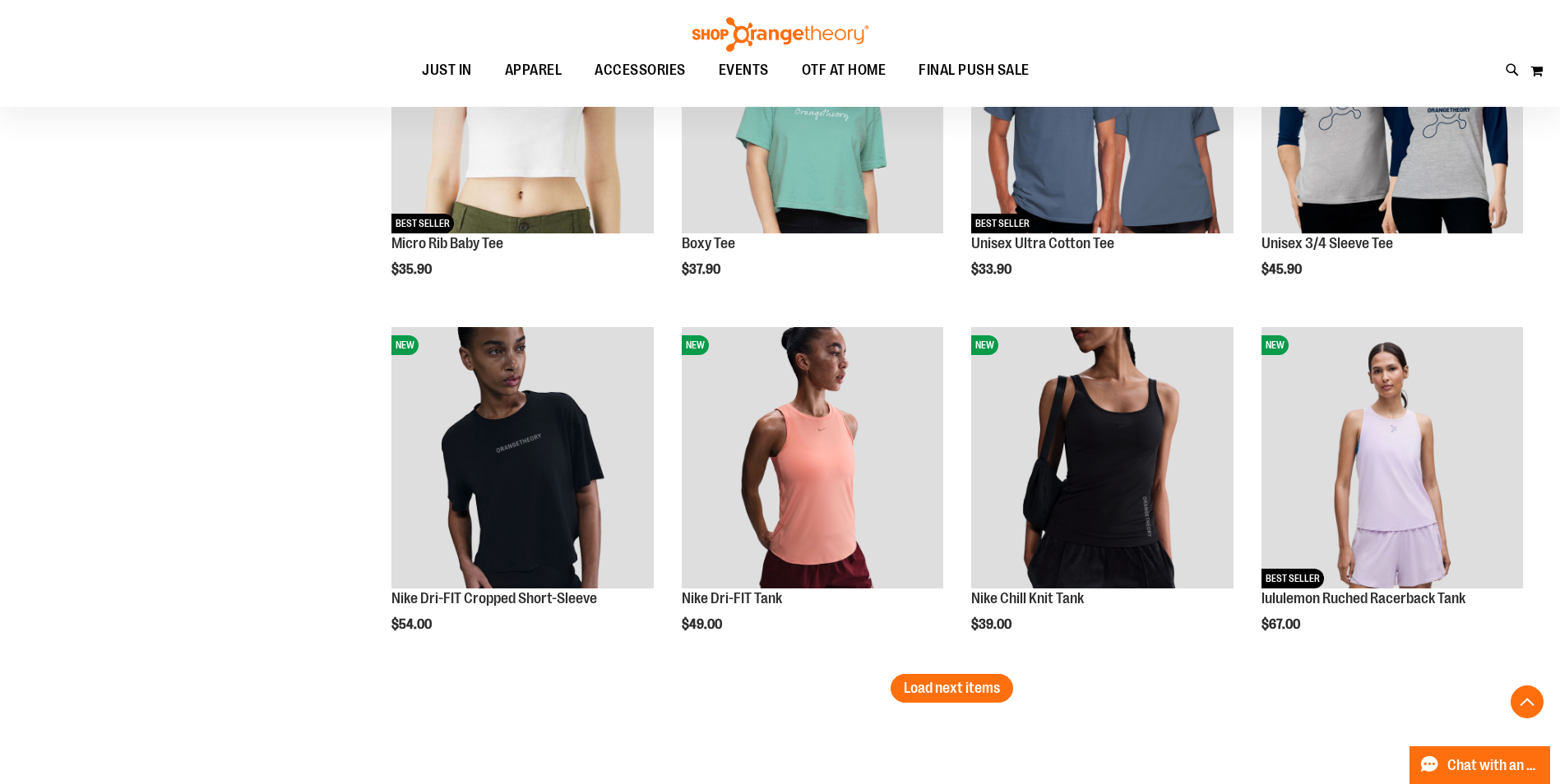
scroll to position [3816, 0]
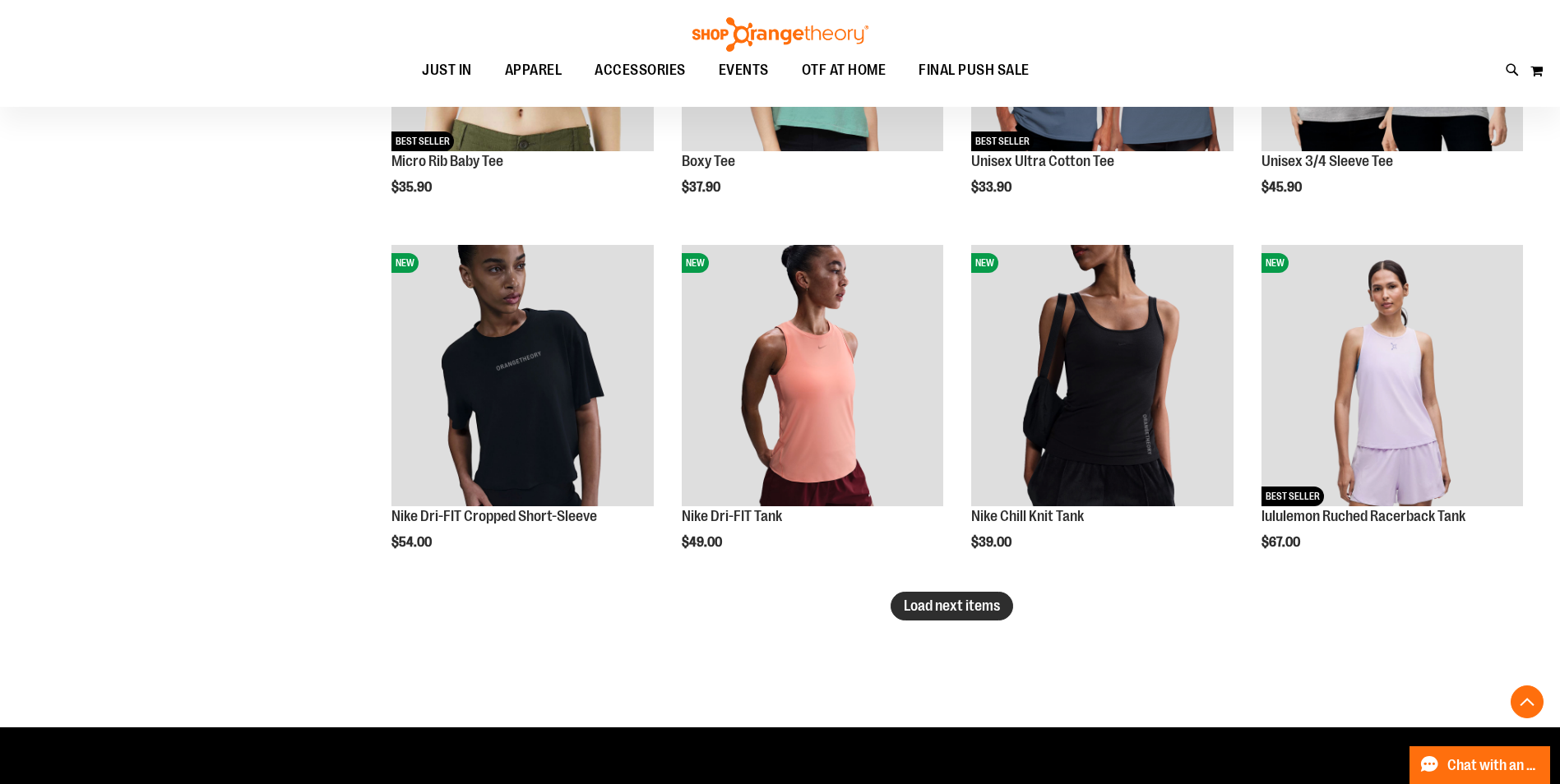
click at [925, 612] on span "Load next items" at bounding box center [952, 606] width 96 height 17
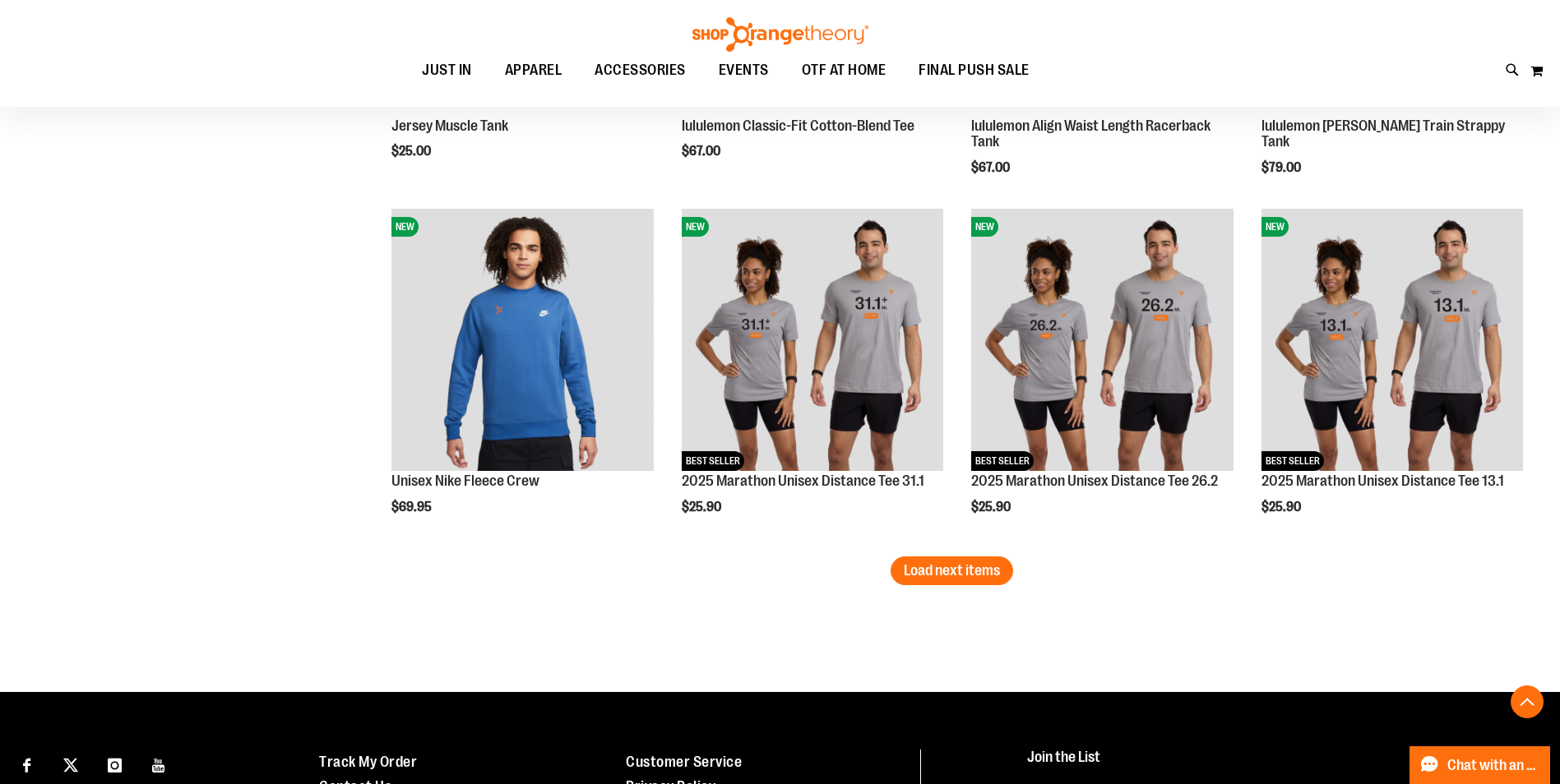
scroll to position [4967, 0]
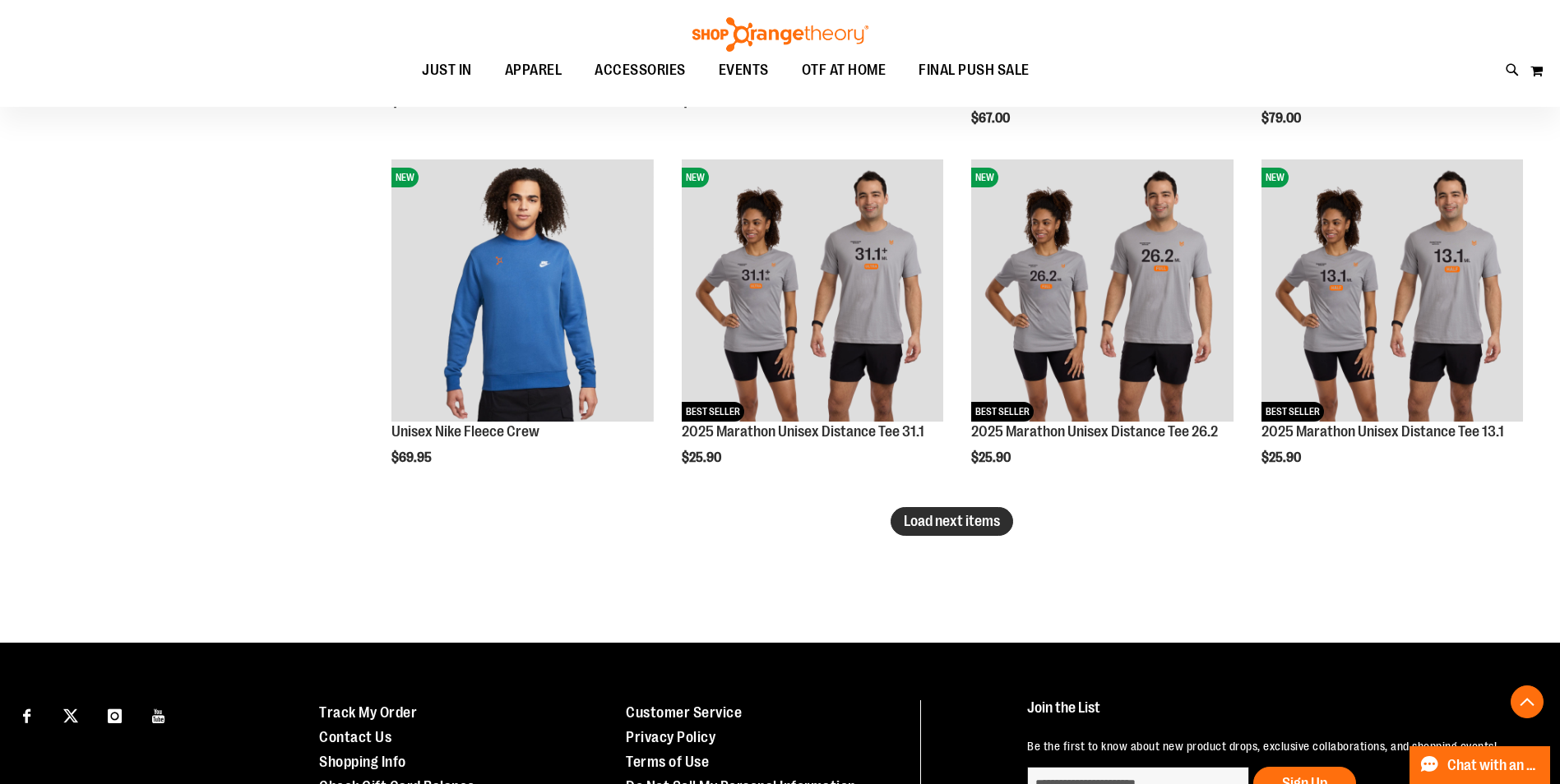
click at [986, 516] on span "Load next items" at bounding box center [952, 521] width 96 height 17
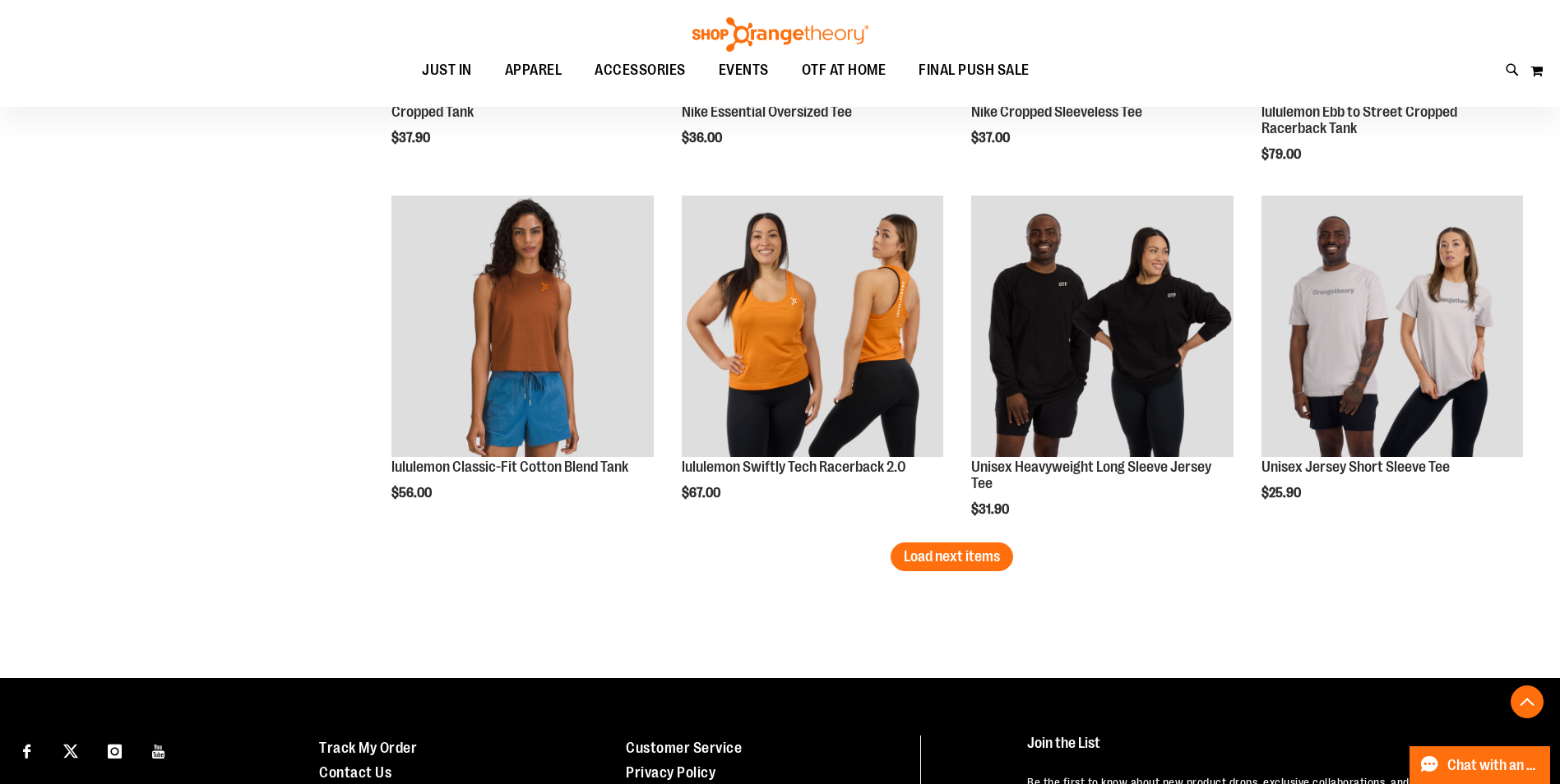
scroll to position [6036, 0]
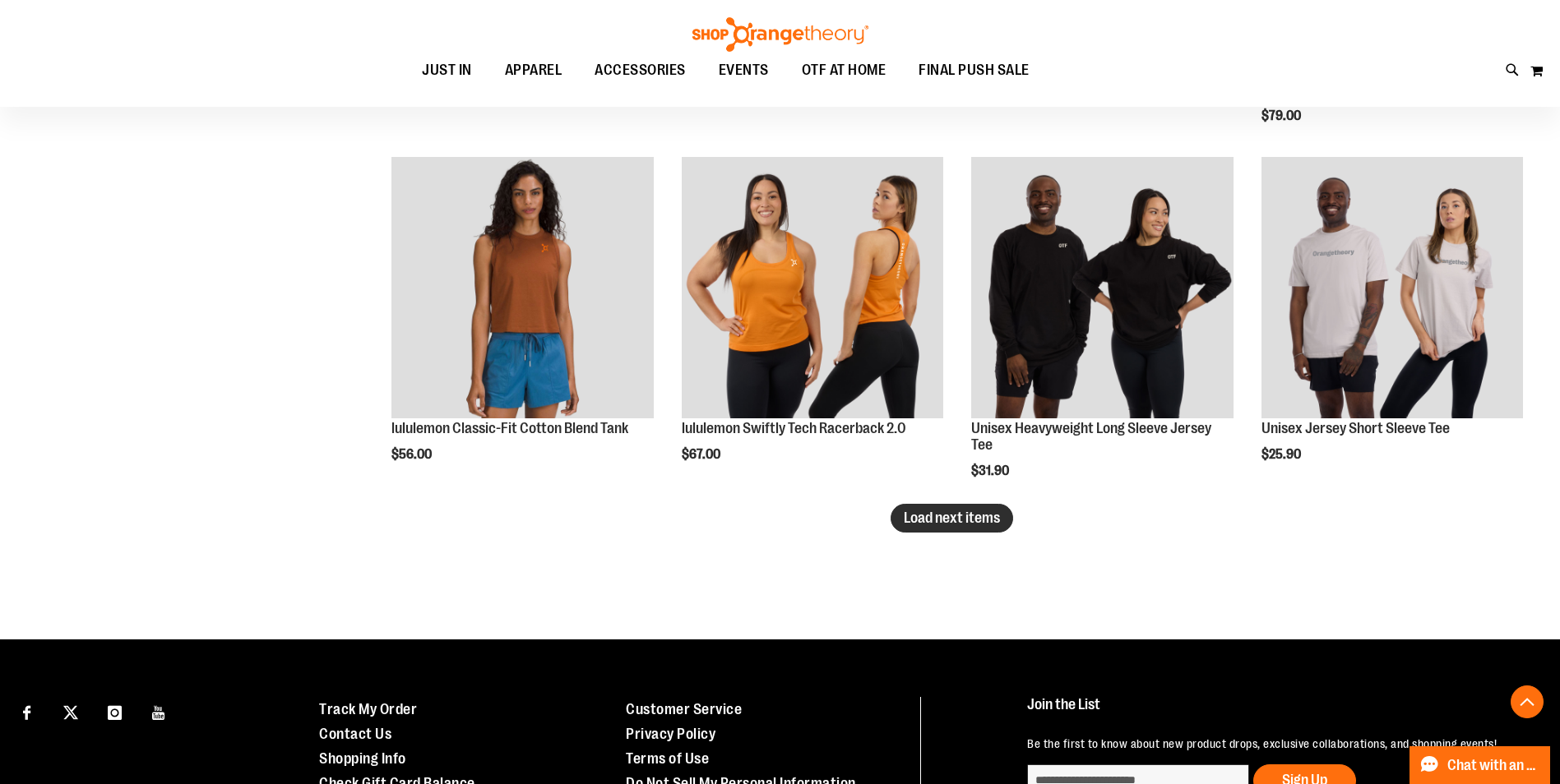
click at [961, 527] on button "Load next items" at bounding box center [952, 518] width 122 height 28
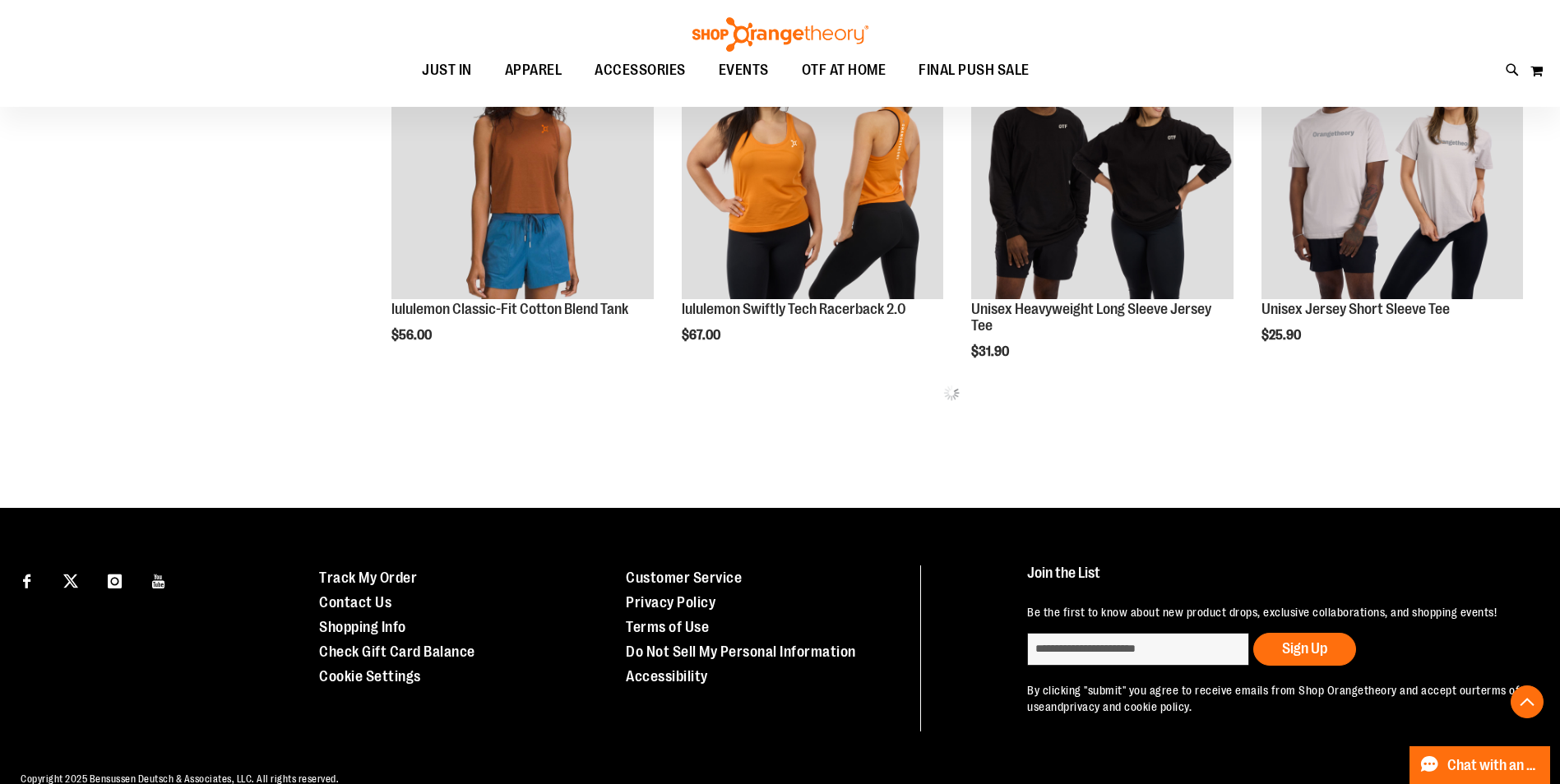
scroll to position [6186, 0]
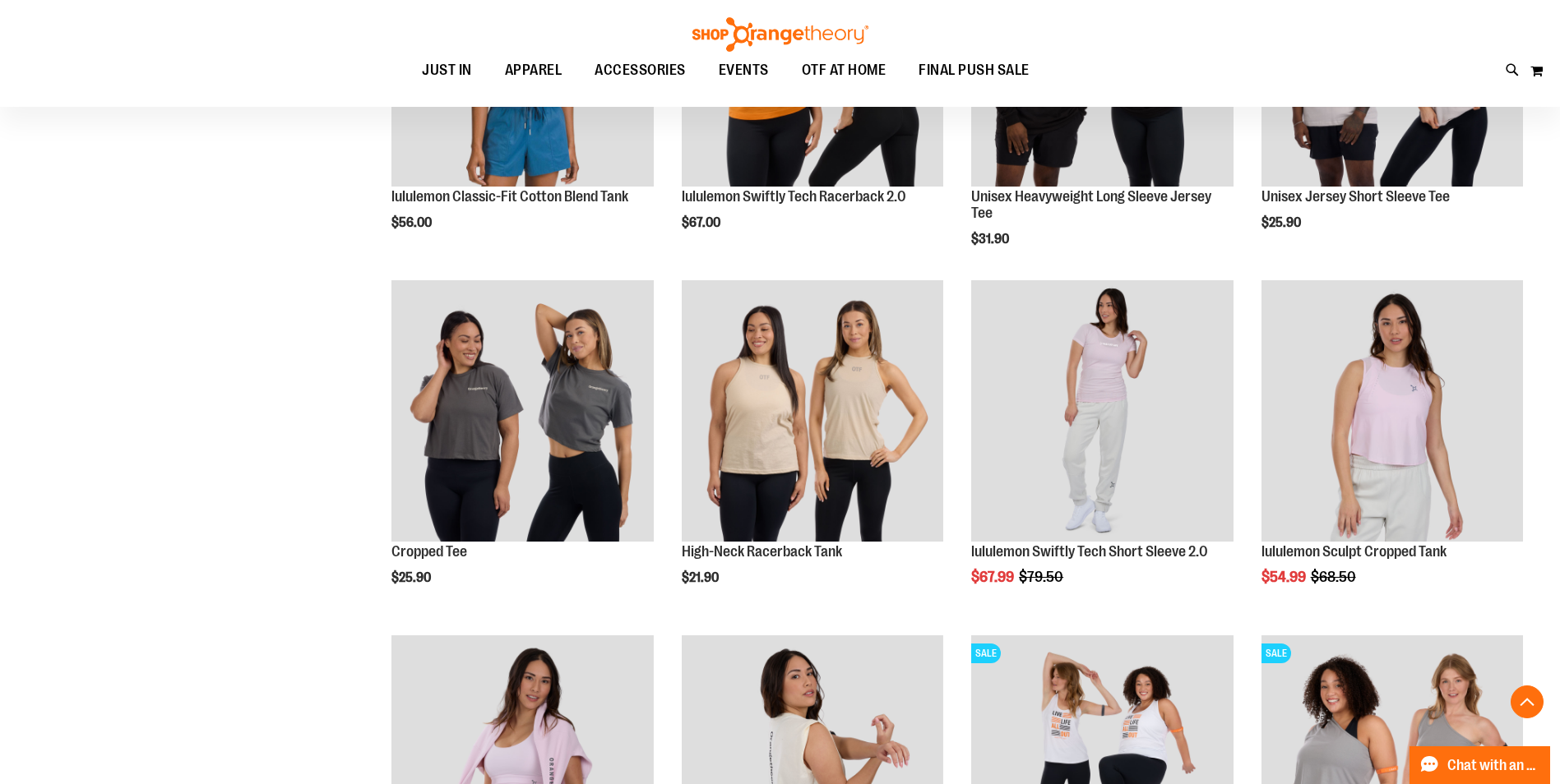
scroll to position [6350, 0]
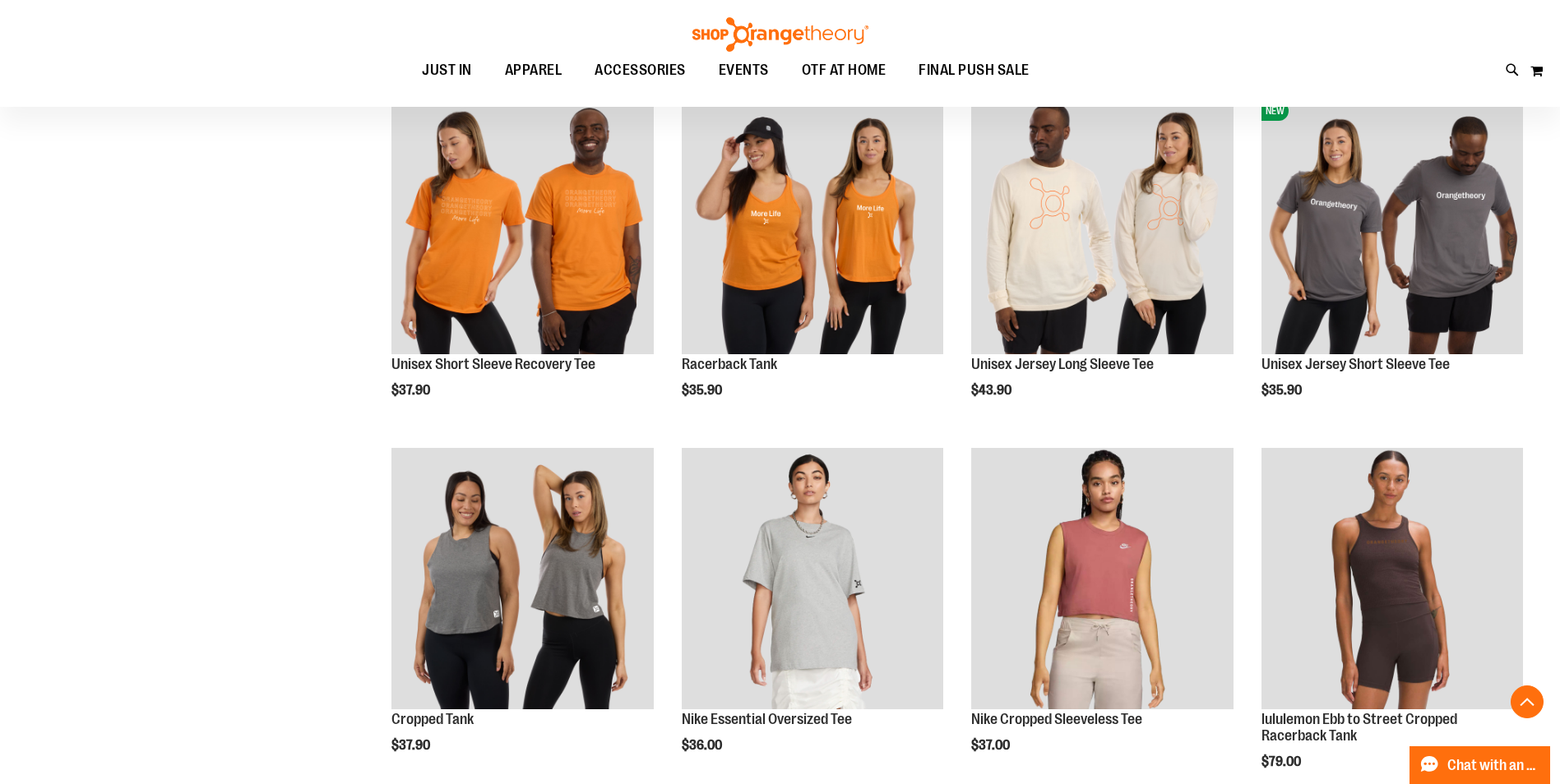
scroll to position [4704, 0]
